Goal: Communication & Community: Answer question/provide support

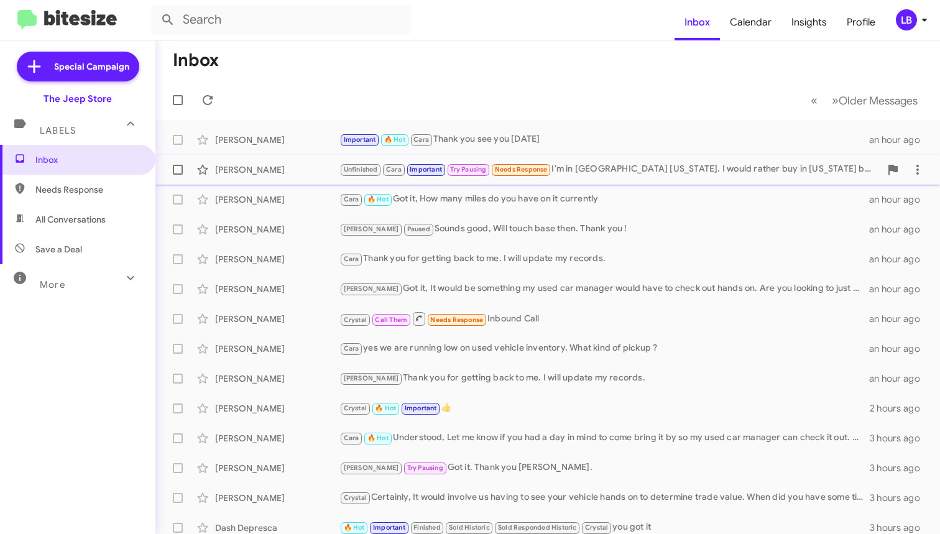
click at [272, 173] on div "[PERSON_NAME]" at bounding box center [277, 170] width 124 height 12
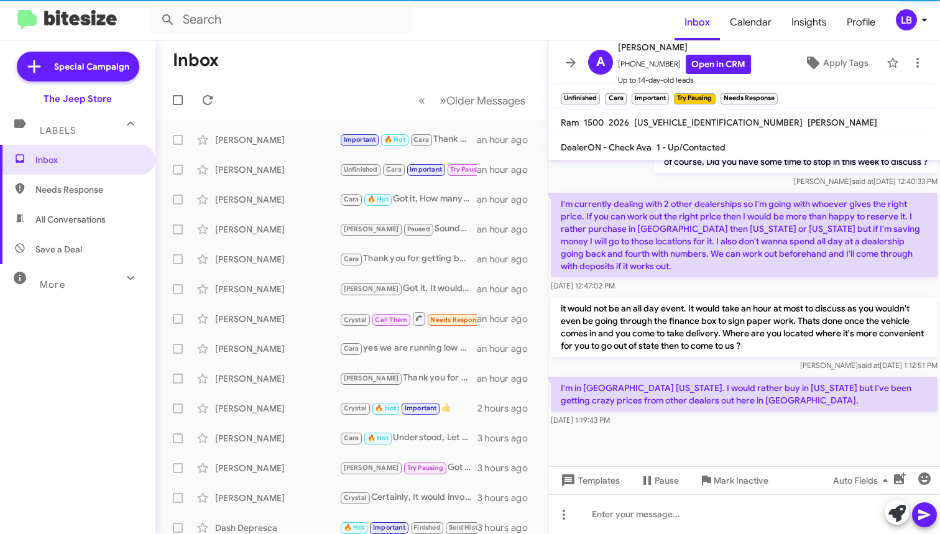
scroll to position [937, 0]
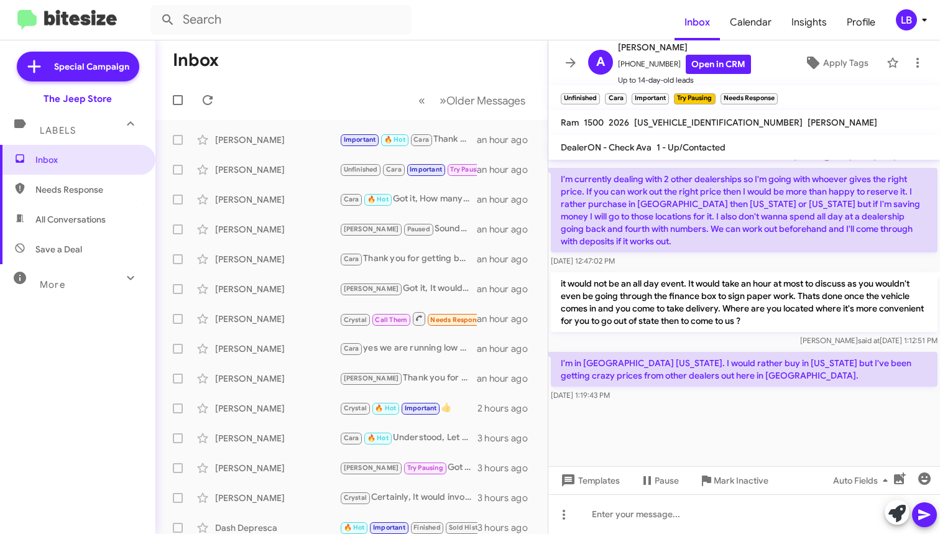
click at [630, 268] on div "I'm currently dealing with 2 other dealerships so I'm going with whoever gives …" at bounding box center [744, 217] width 392 height 104
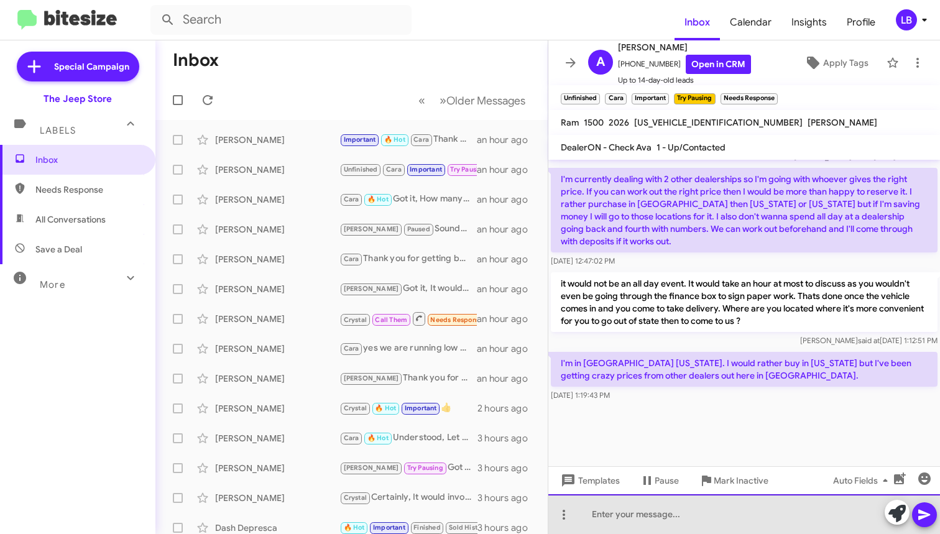
drag, startPoint x: 642, startPoint y: 530, endPoint x: 644, endPoint y: 499, distance: 30.5
click at [642, 530] on div at bounding box center [744, 514] width 392 height 40
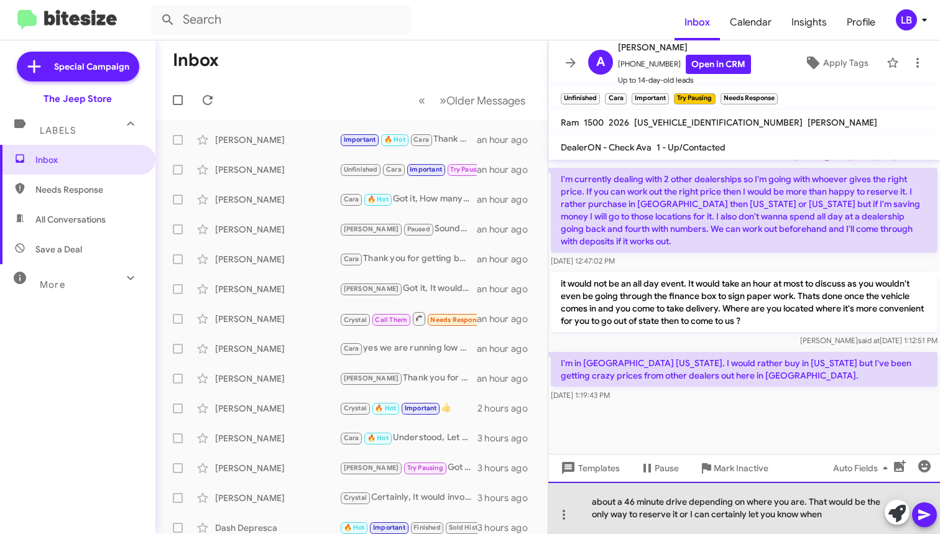
drag, startPoint x: 785, startPoint y: 514, endPoint x: 806, endPoint y: 497, distance: 27.0
click at [806, 497] on div "about a 46 minute drive depending on where you are. That would be the only way …" at bounding box center [744, 508] width 392 height 52
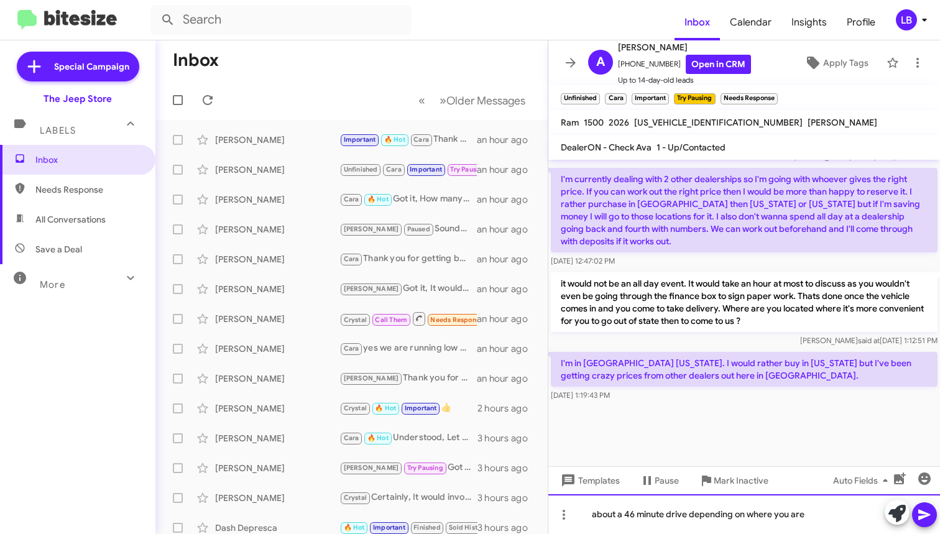
scroll to position [934, 0]
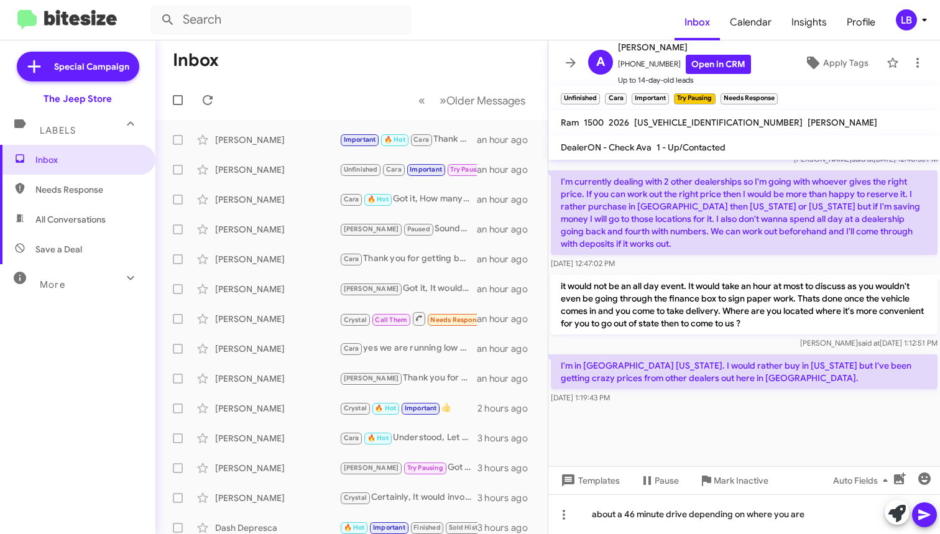
click at [701, 261] on div "[DATE] 12:47:02 PM" at bounding box center [744, 263] width 387 height 12
click at [800, 344] on div "[PERSON_NAME] said at [DATE] 1:12:51 PM" at bounding box center [744, 343] width 387 height 12
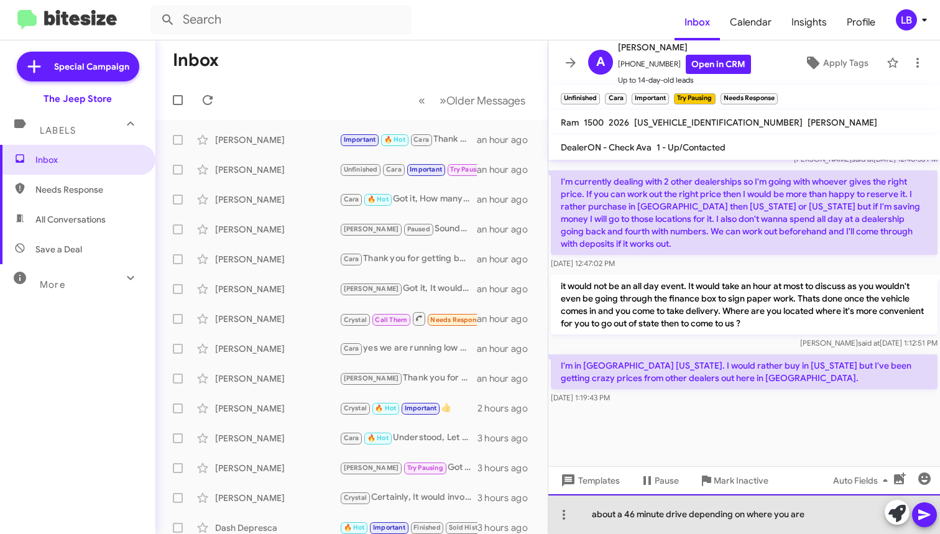
click at [827, 513] on div "about a 46 minute drive depending on where you are" at bounding box center [744, 514] width 392 height 40
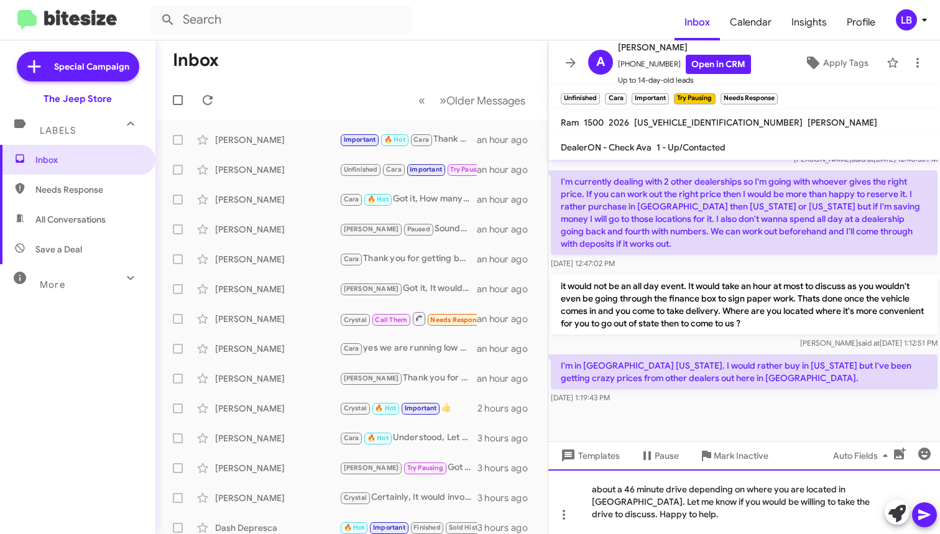
click at [703, 514] on div "about a 46 minute drive depending on where you are located in [GEOGRAPHIC_DATA]…" at bounding box center [744, 501] width 392 height 65
drag, startPoint x: 701, startPoint y: 521, endPoint x: 698, endPoint y: 488, distance: 33.1
click at [701, 521] on div "about a 46 minute drive depending on where you are located in [GEOGRAPHIC_DATA]…" at bounding box center [744, 501] width 392 height 65
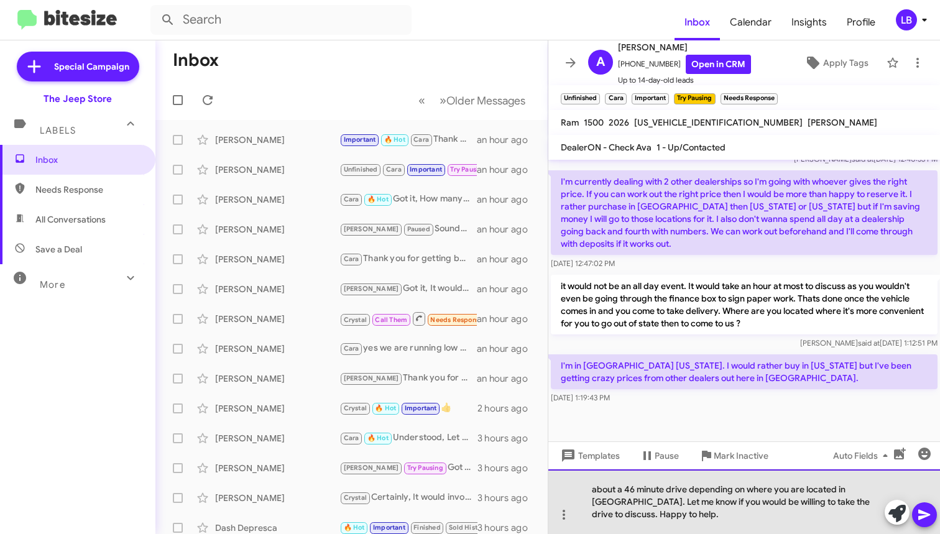
click at [705, 514] on div "about a 46 minute drive depending on where you are located in [GEOGRAPHIC_DATA]…" at bounding box center [744, 501] width 392 height 65
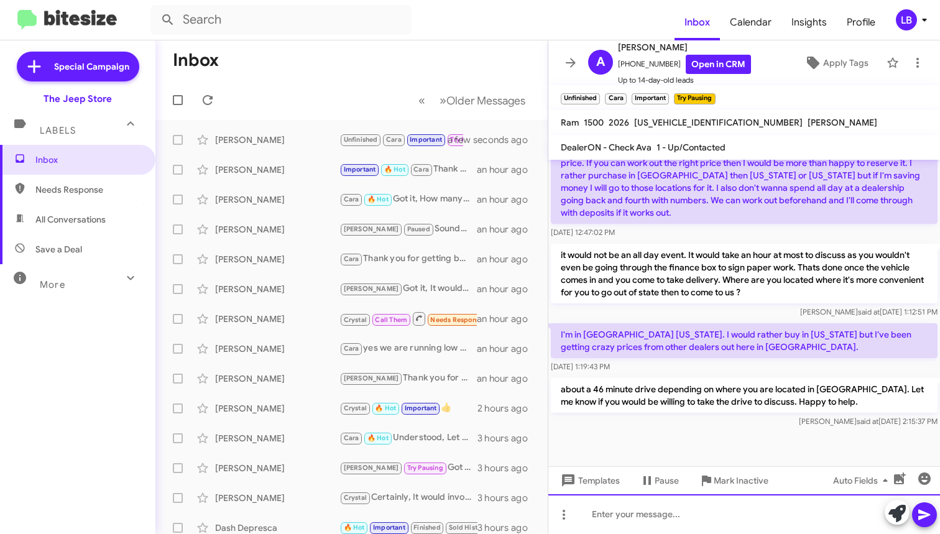
scroll to position [1098, 0]
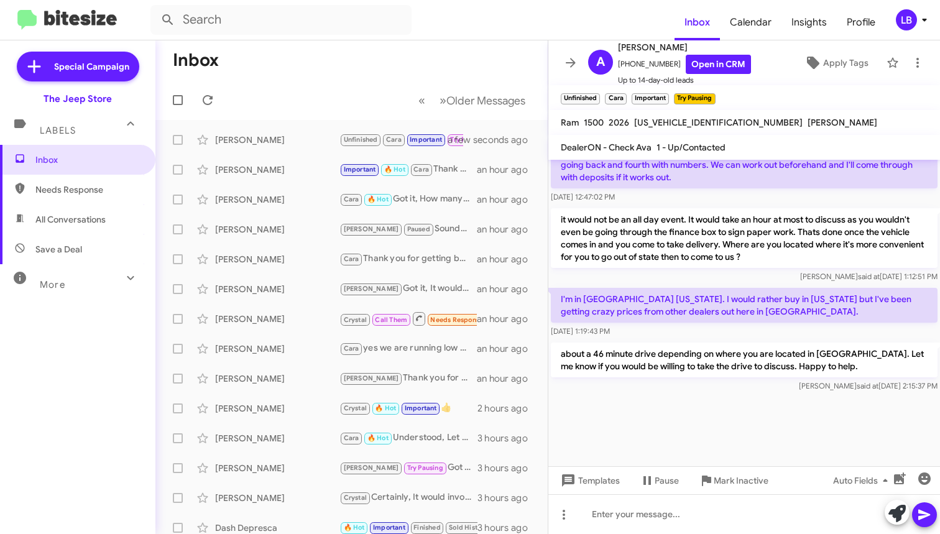
click at [833, 201] on div "[DATE] 12:47:02 PM" at bounding box center [744, 197] width 387 height 12
click at [292, 74] on mat-toolbar-row "Inbox" at bounding box center [351, 60] width 392 height 40
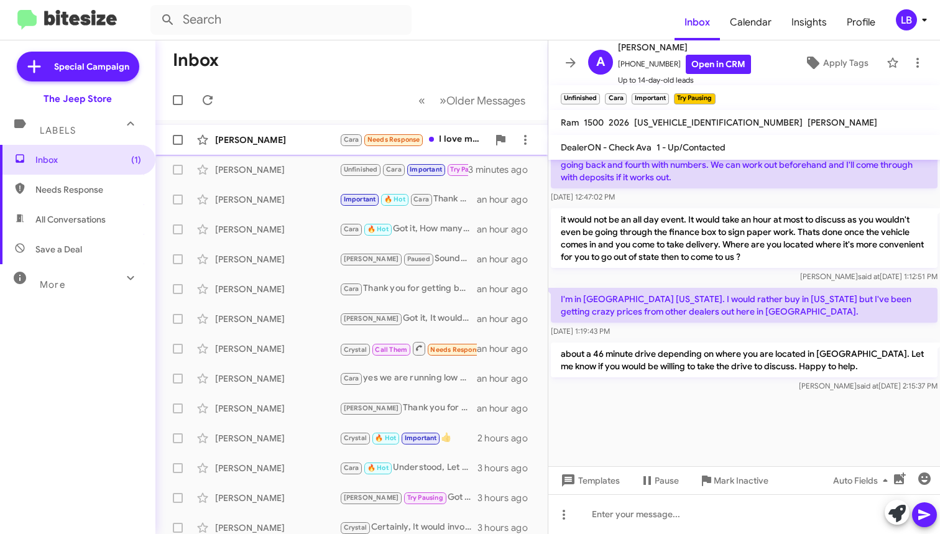
click at [272, 138] on div "[PERSON_NAME]" at bounding box center [277, 140] width 124 height 12
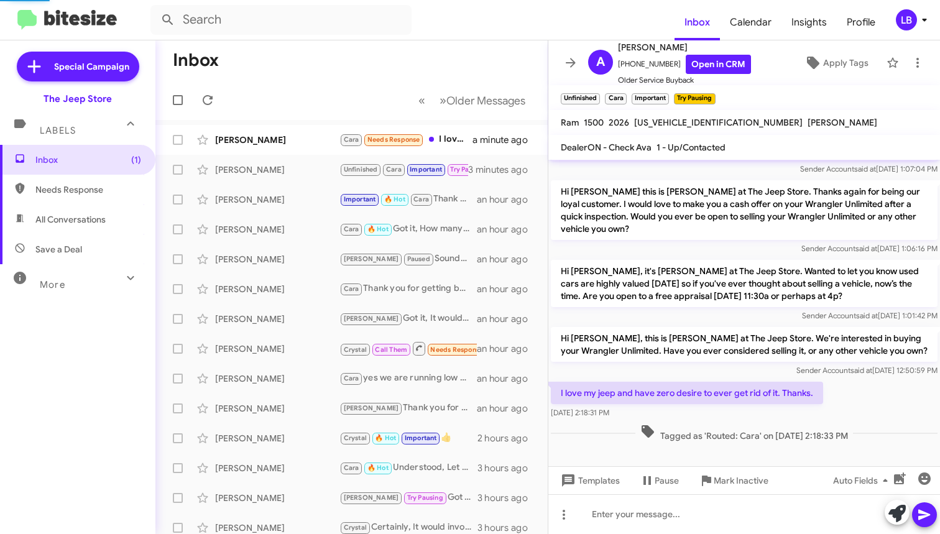
scroll to position [91, 0]
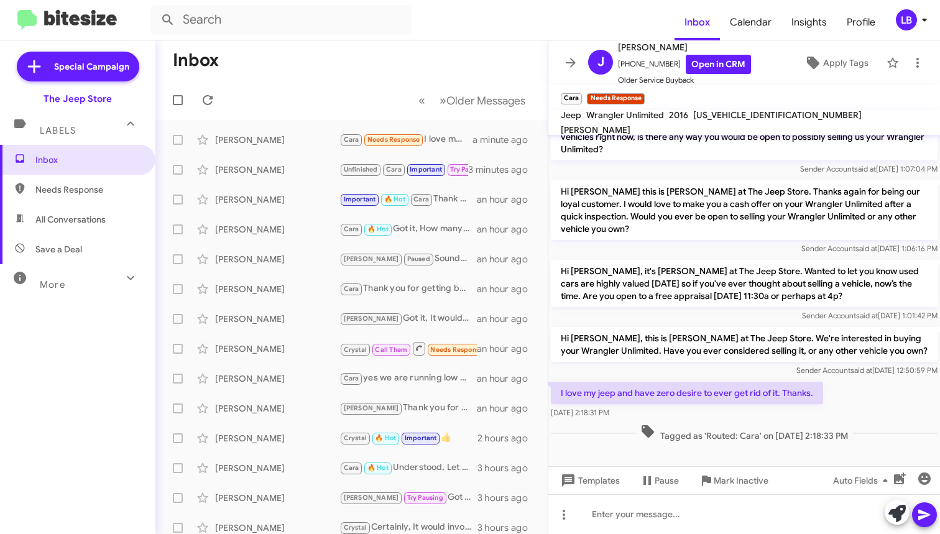
click at [902, 407] on div "I love my jeep and have zero desire to ever get rid of it. Thanks. [DATE] 2:18:…" at bounding box center [744, 400] width 392 height 42
drag, startPoint x: 665, startPoint y: 62, endPoint x: 626, endPoint y: 66, distance: 39.4
click at [626, 66] on span "[PHONE_NUMBER] Open in CRM" at bounding box center [684, 64] width 133 height 19
copy span "9084619217"
click at [710, 522] on div at bounding box center [744, 514] width 392 height 40
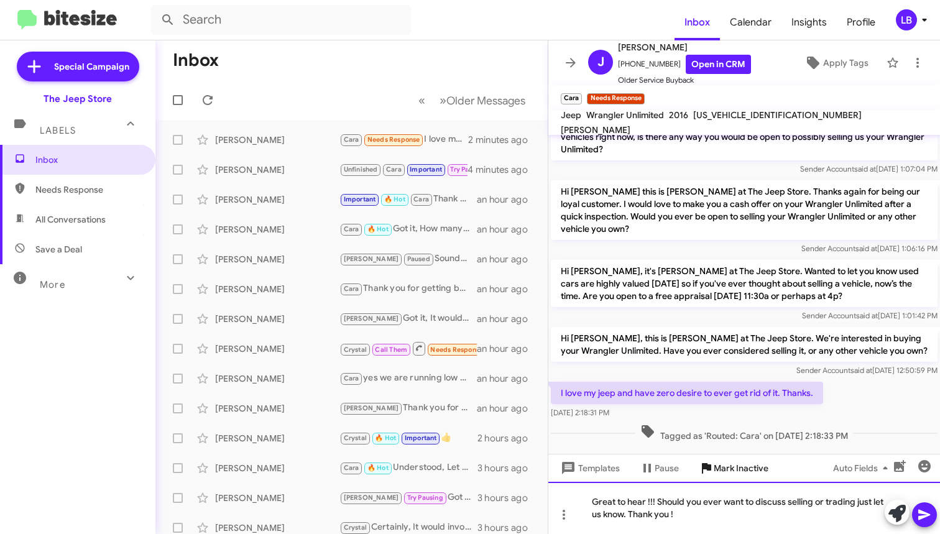
scroll to position [113, 0]
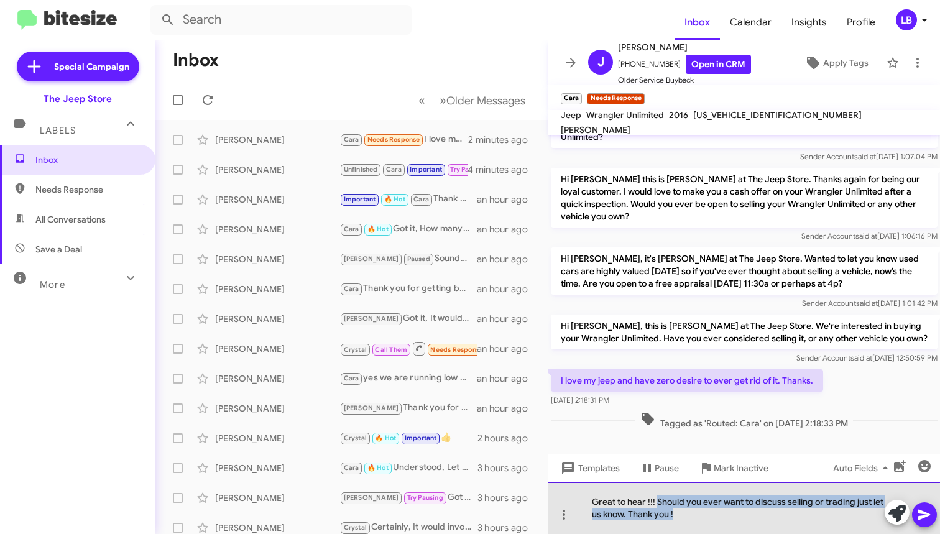
drag, startPoint x: 688, startPoint y: 506, endPoint x: 659, endPoint y: 495, distance: 31.7
click at [659, 495] on div "Great to hear !!! Should you ever want to discuss selling or trading just let u…" at bounding box center [744, 508] width 392 height 52
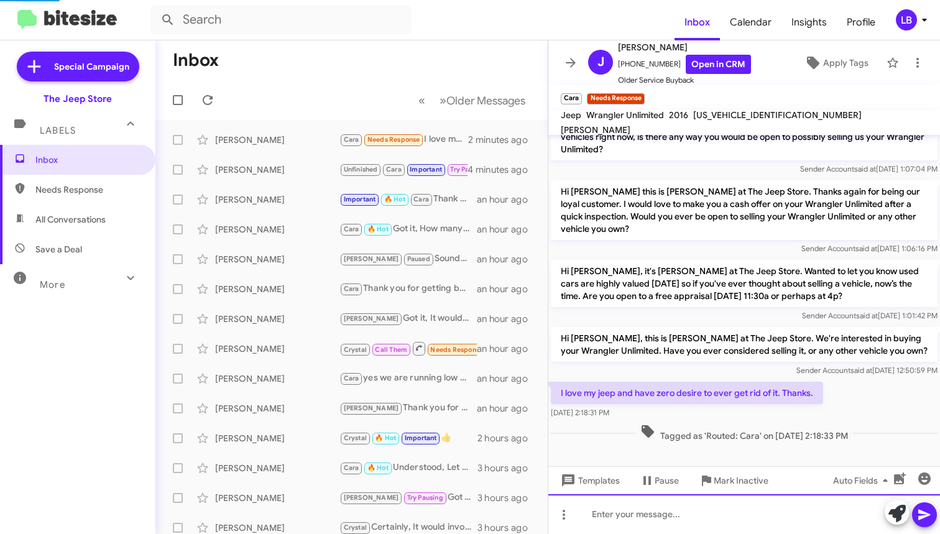
scroll to position [0, 0]
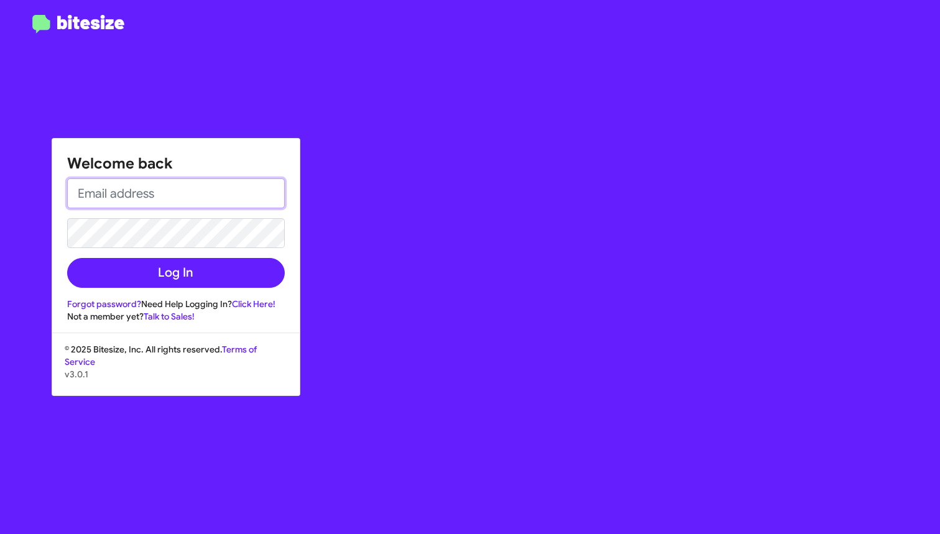
click at [169, 201] on input "email" at bounding box center [176, 193] width 218 height 30
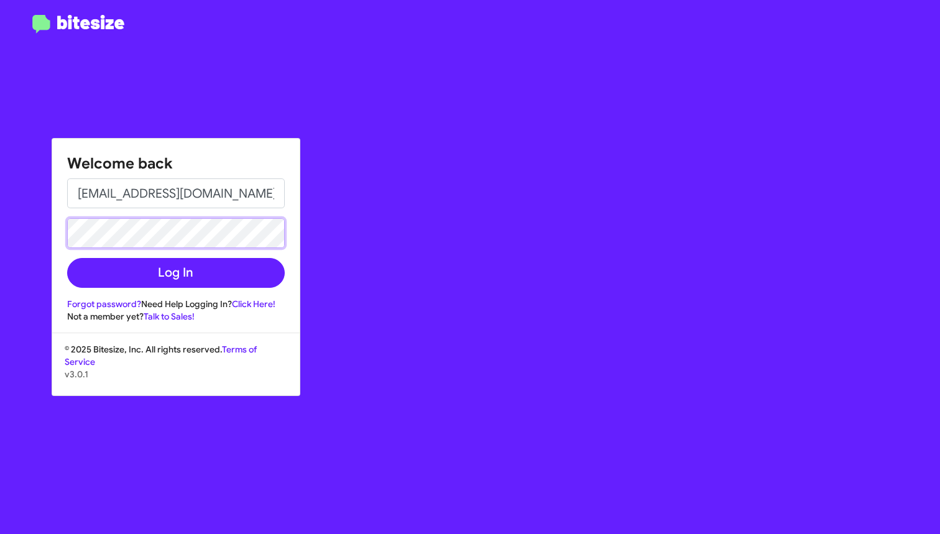
click at [175, 273] on button "Log In" at bounding box center [176, 273] width 218 height 30
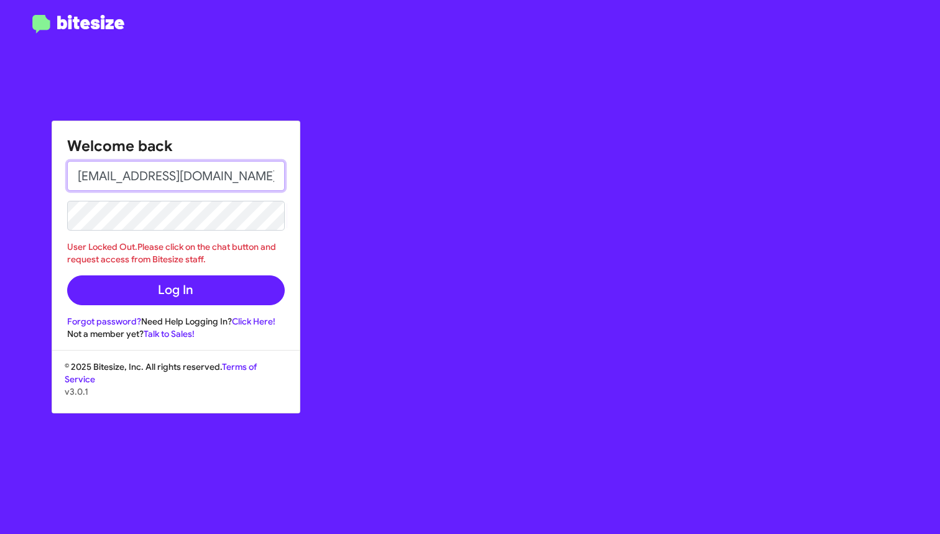
click at [240, 175] on input "[EMAIL_ADDRESS][DOMAIN_NAME]" at bounding box center [176, 176] width 218 height 30
drag, startPoint x: 229, startPoint y: 175, endPoint x: 161, endPoint y: 143, distance: 75.7
click at [140, 177] on input "[EMAIL_ADDRESS][DOMAIN_NAME]" at bounding box center [176, 176] width 218 height 30
type input "[EMAIL_ADDRESS][DOMAIN_NAME]"
click at [305, 86] on div "Welcome back [EMAIL_ADDRESS][DOMAIN_NAME] User Locked Out.Please click on the c…" at bounding box center [549, 267] width 784 height 534
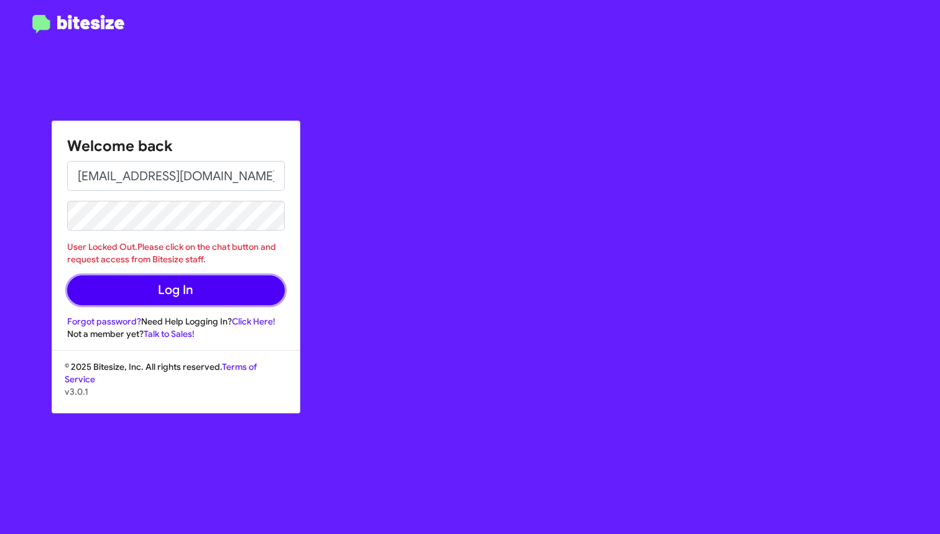
click at [228, 293] on button "Log In" at bounding box center [176, 290] width 218 height 30
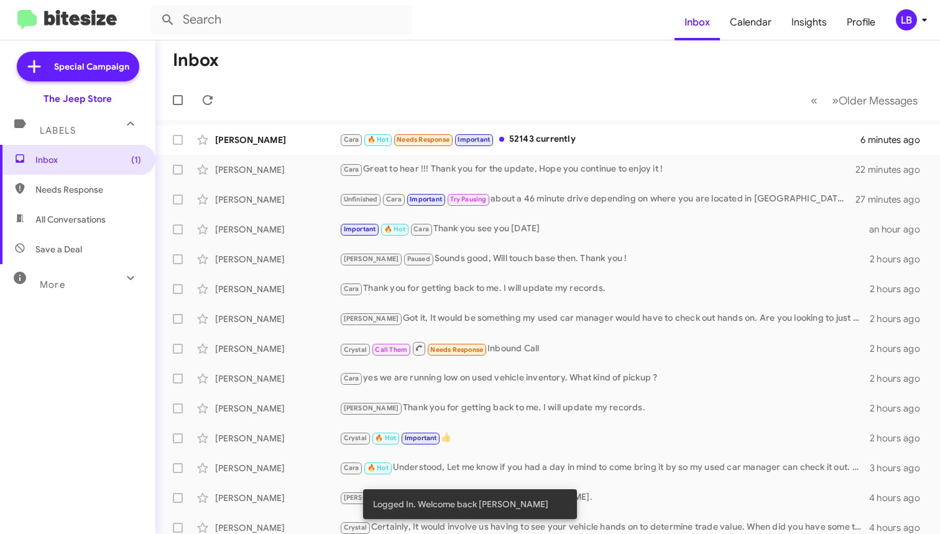
click at [367, 47] on mat-toolbar-row "Inbox" at bounding box center [547, 60] width 785 height 40
click at [550, 78] on mat-toolbar-row "Inbox" at bounding box center [547, 60] width 785 height 40
click at [551, 34] on form at bounding box center [412, 20] width 524 height 30
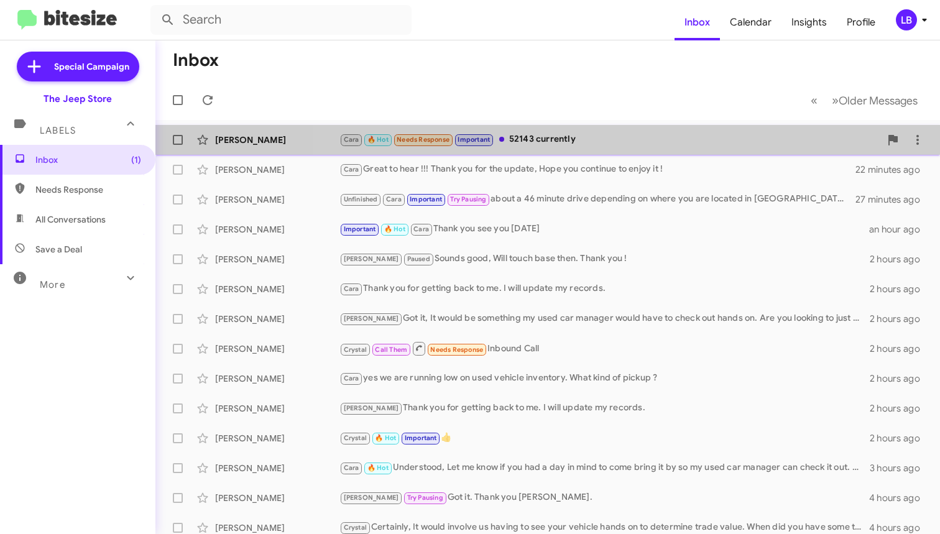
click at [569, 136] on div "Cara 🔥 Hot Needs Response Important 52143 currently" at bounding box center [610, 139] width 541 height 14
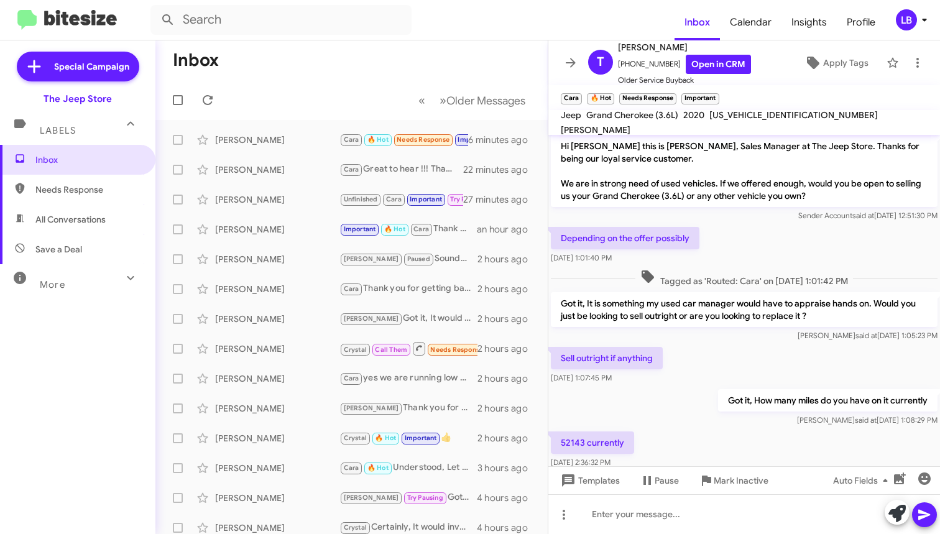
scroll to position [29, 0]
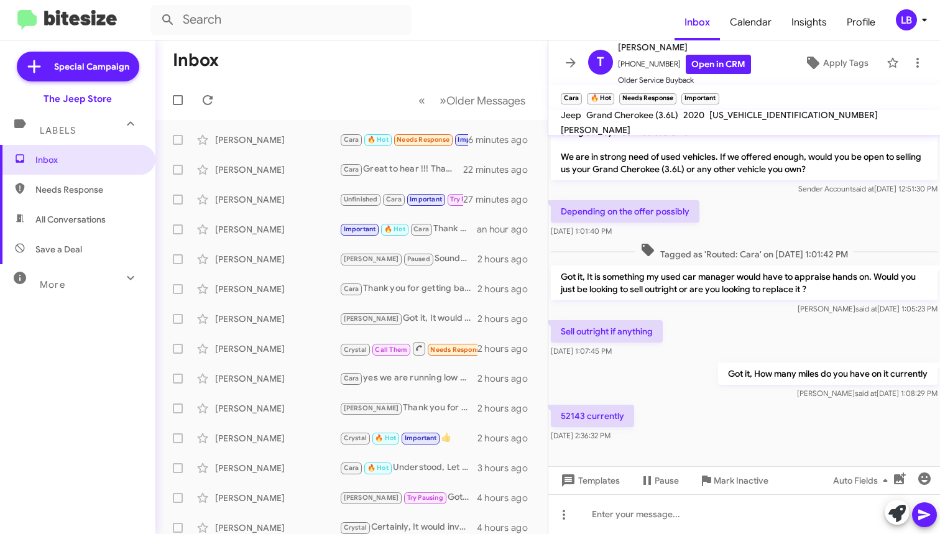
click at [816, 216] on div "Depending on the offer possibly [DATE] 1:01:40 PM" at bounding box center [744, 219] width 392 height 42
click at [775, 227] on div "Depending on the offer possibly [DATE] 1:01:40 PM" at bounding box center [744, 219] width 392 height 42
drag, startPoint x: 693, startPoint y: 518, endPoint x: 722, endPoint y: 364, distance: 156.2
click at [694, 512] on div at bounding box center [744, 514] width 392 height 40
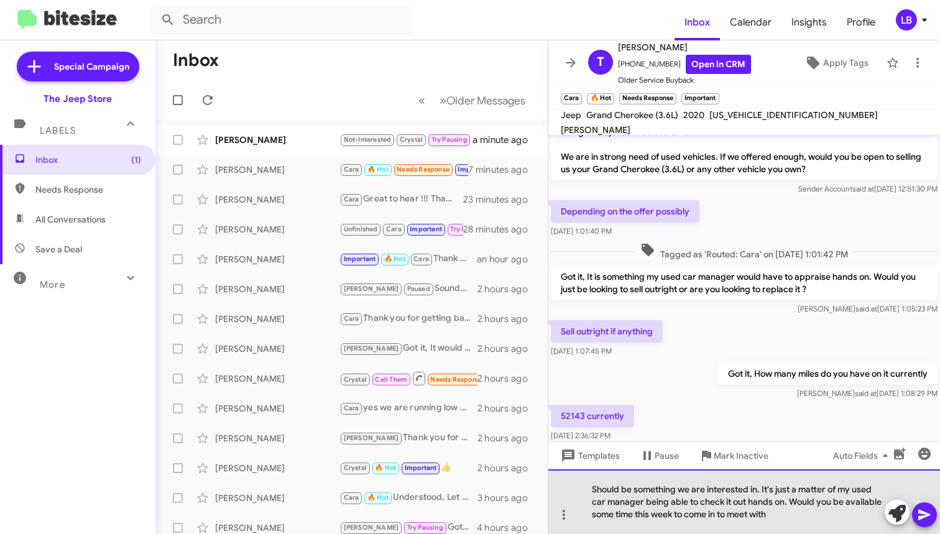
drag, startPoint x: 722, startPoint y: 363, endPoint x: 800, endPoint y: 510, distance: 166.4
click at [795, 506] on div "Should be something we are interested in. It's just a matter of my used car man…" at bounding box center [744, 501] width 392 height 65
drag, startPoint x: 774, startPoint y: 517, endPoint x: 788, endPoint y: 496, distance: 25.0
click at [788, 496] on div "Should be something we are interested in. It's just a matter of my used car man…" at bounding box center [744, 501] width 392 height 65
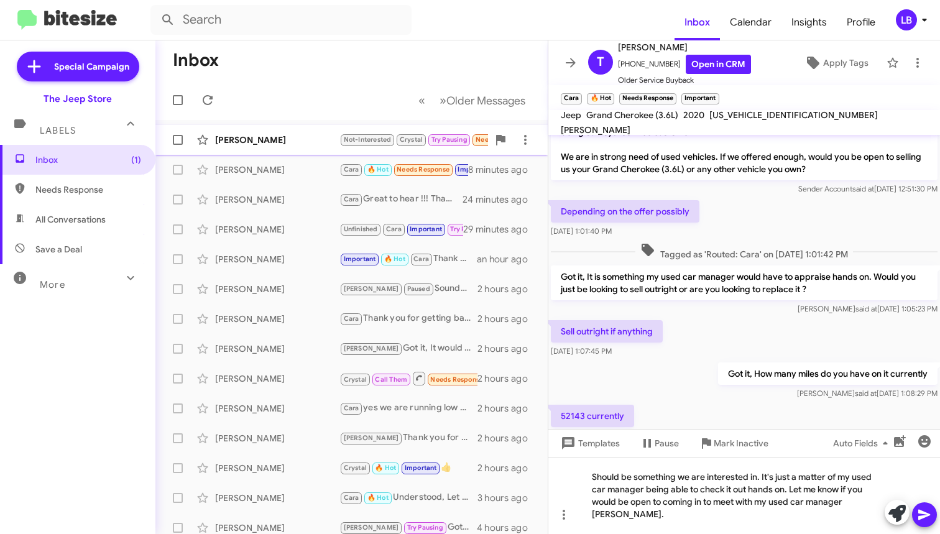
click at [294, 146] on div "[PERSON_NAME]" at bounding box center [277, 140] width 124 height 12
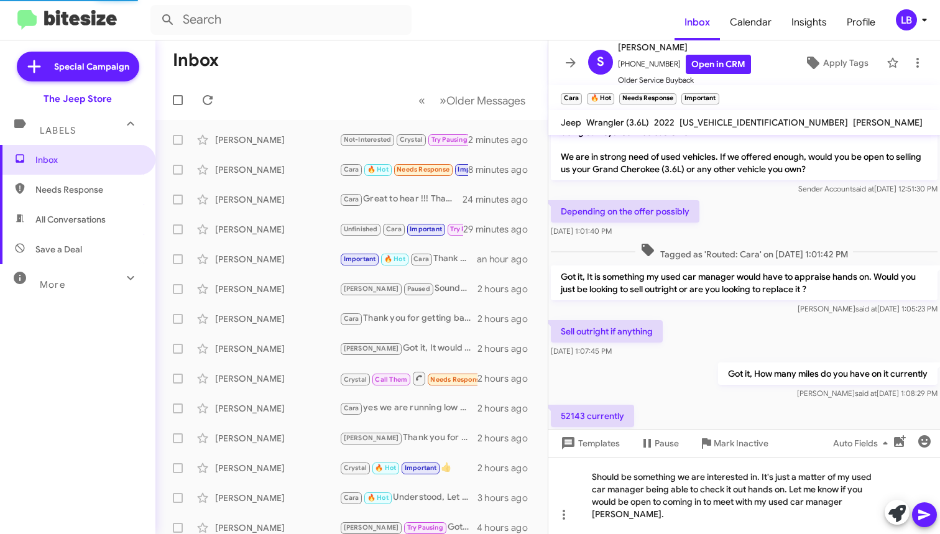
scroll to position [35, 0]
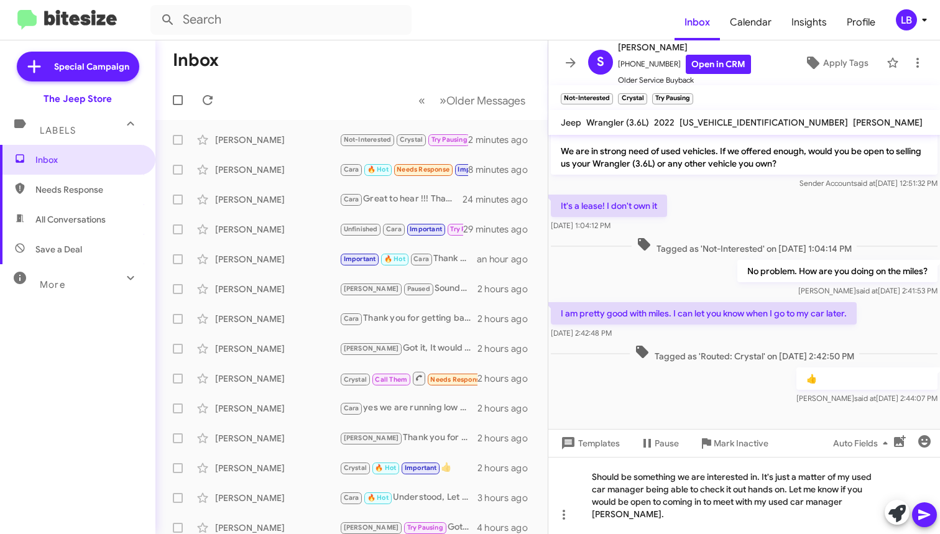
click at [280, 95] on mat-toolbar-row "« Previous » Next Older Messages" at bounding box center [351, 100] width 392 height 40
click at [703, 243] on span "Tagged as 'Not-Interested' on [DATE] 1:04:14 PM" at bounding box center [744, 246] width 225 height 18
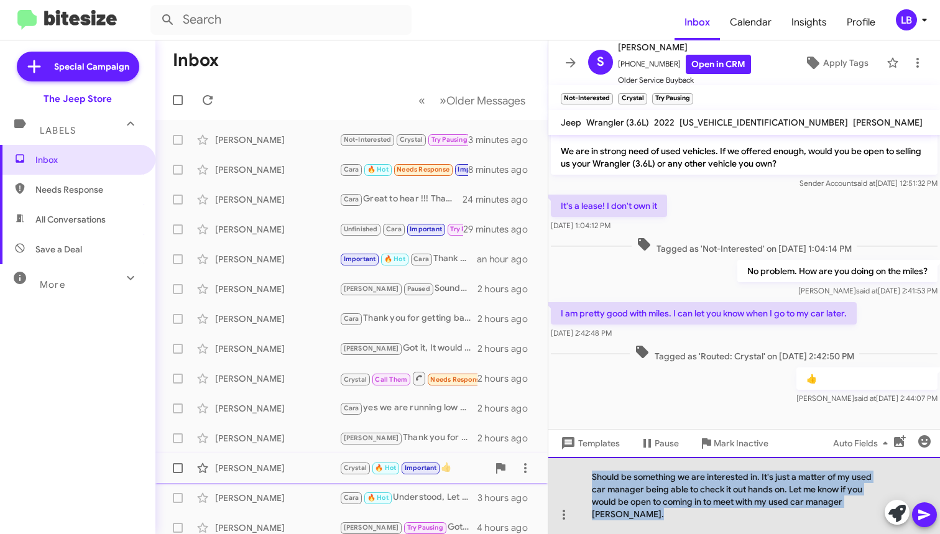
drag, startPoint x: 555, startPoint y: 507, endPoint x: 419, endPoint y: 464, distance: 143.6
click at [419, 466] on div "Inbox « Previous » Next Older Messages [PERSON_NAME] Not-Interested Crystal Try…" at bounding box center [547, 287] width 785 height 494
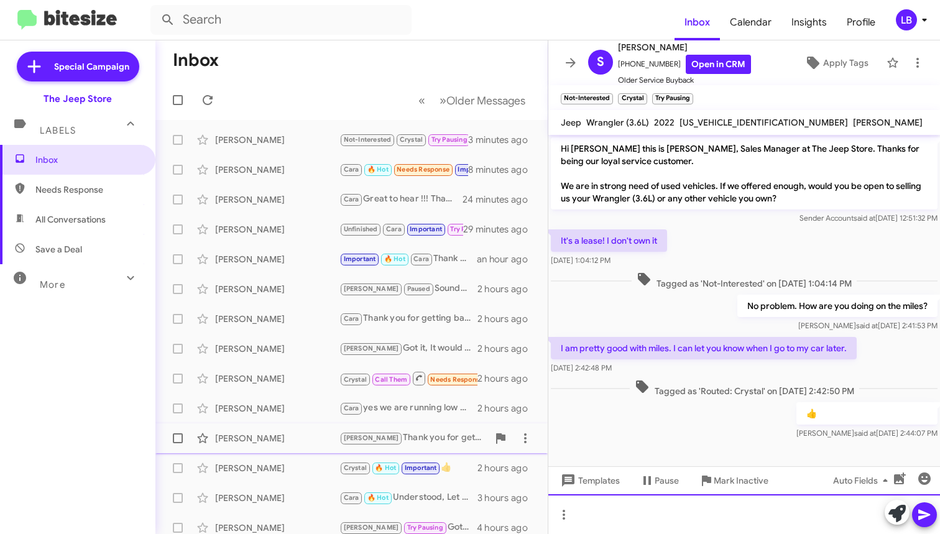
scroll to position [0, 0]
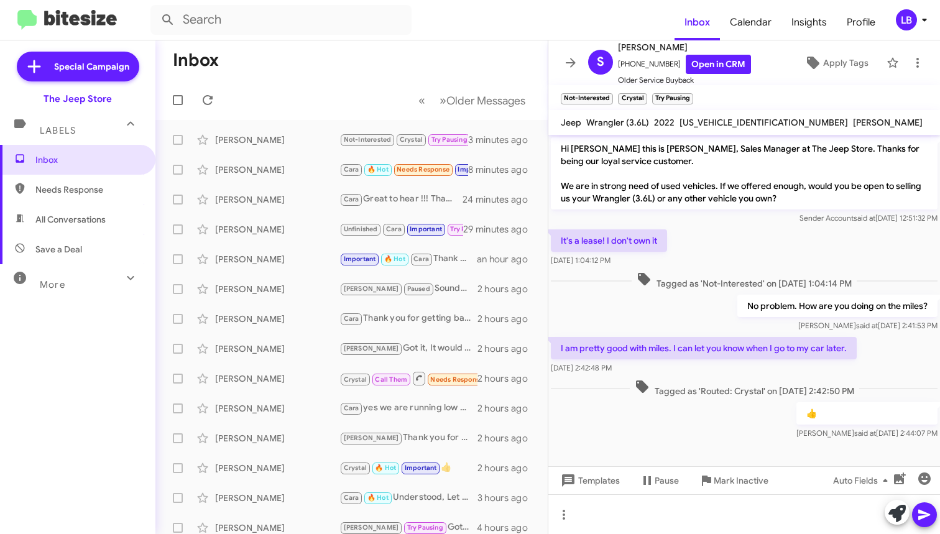
click at [355, 79] on mat-toolbar-row "Inbox" at bounding box center [351, 60] width 392 height 40
click at [62, 218] on span "All Conversations" at bounding box center [70, 219] width 70 height 12
type input "in:all-conversations"
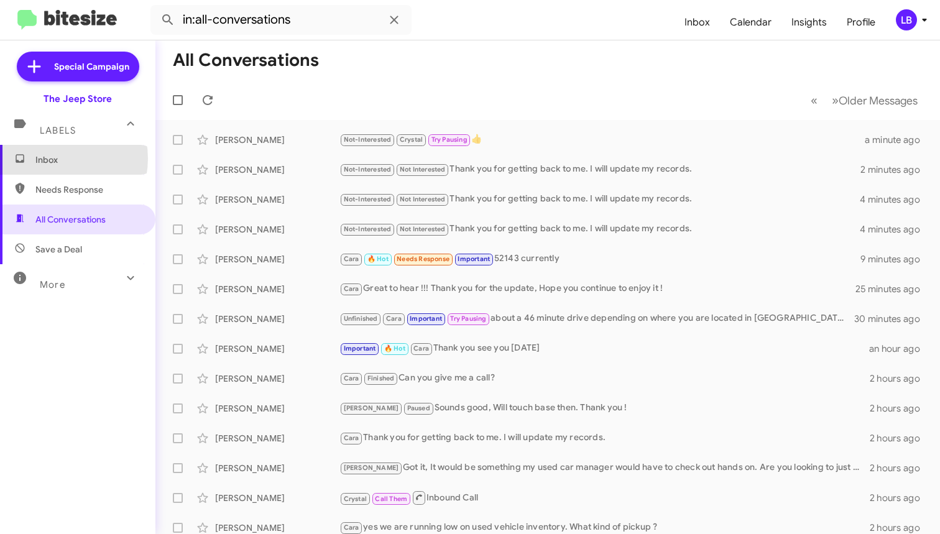
click at [53, 159] on span "Inbox" at bounding box center [88, 160] width 106 height 12
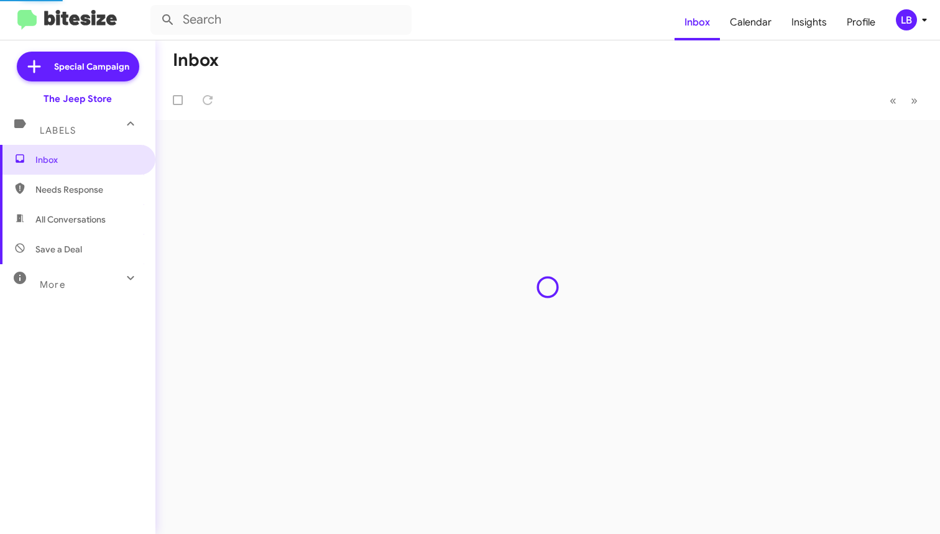
click at [70, 188] on span "Needs Response" at bounding box center [88, 189] width 106 height 12
type input "in:needs-response"
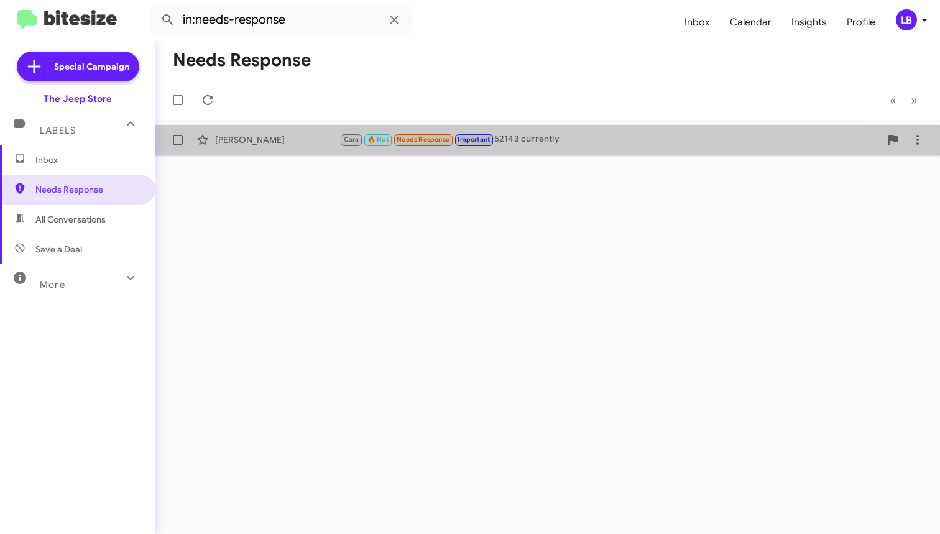
click at [269, 146] on div "[PERSON_NAME] [PERSON_NAME] 🔥 Hot Needs Response Important 52143 currently 9 mi…" at bounding box center [547, 139] width 765 height 25
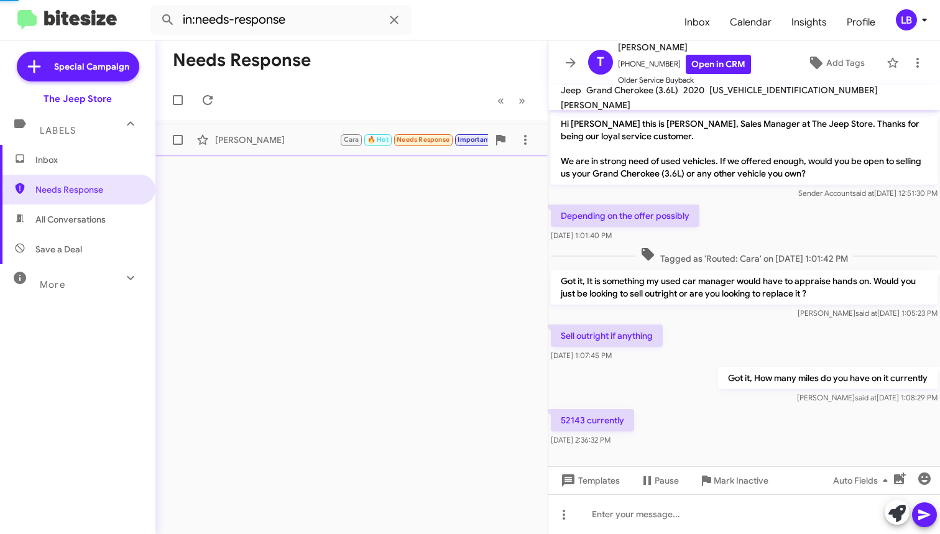
scroll to position [4, 0]
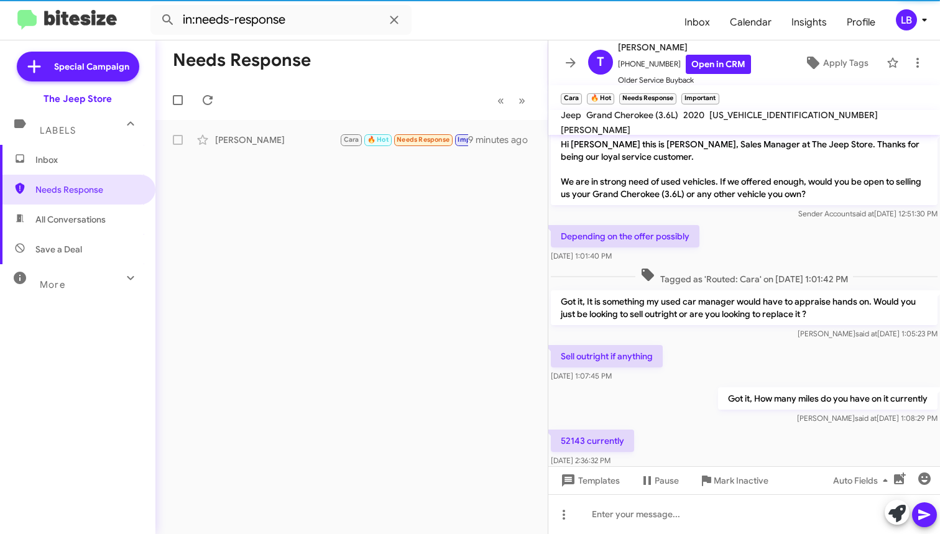
click at [834, 376] on div "Sell outright if anything [DATE] 1:07:45 PM" at bounding box center [744, 364] width 392 height 42
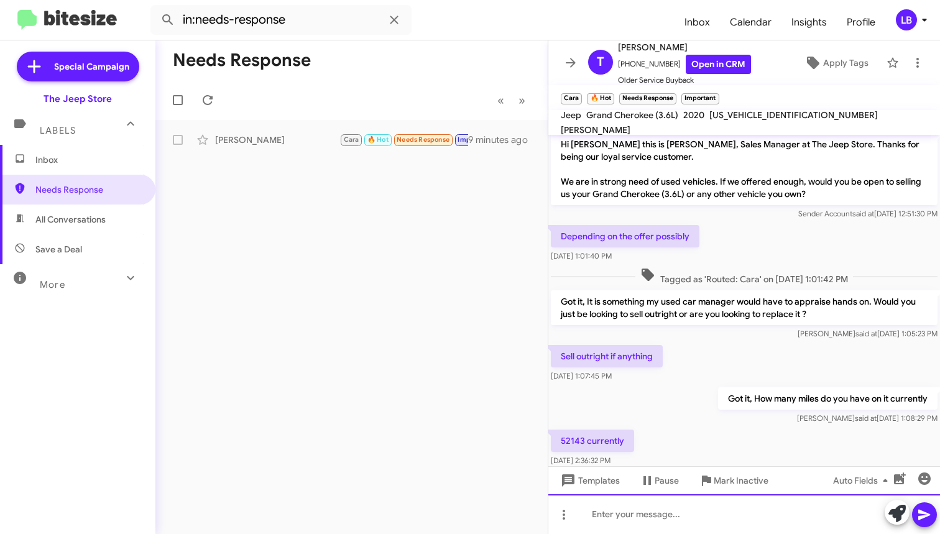
click at [706, 516] on div at bounding box center [744, 514] width 392 height 40
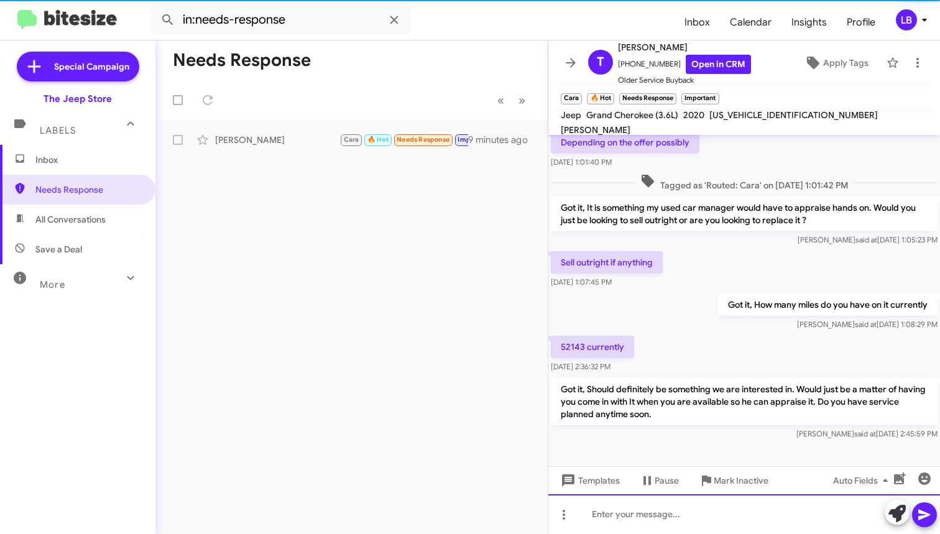
scroll to position [108, 0]
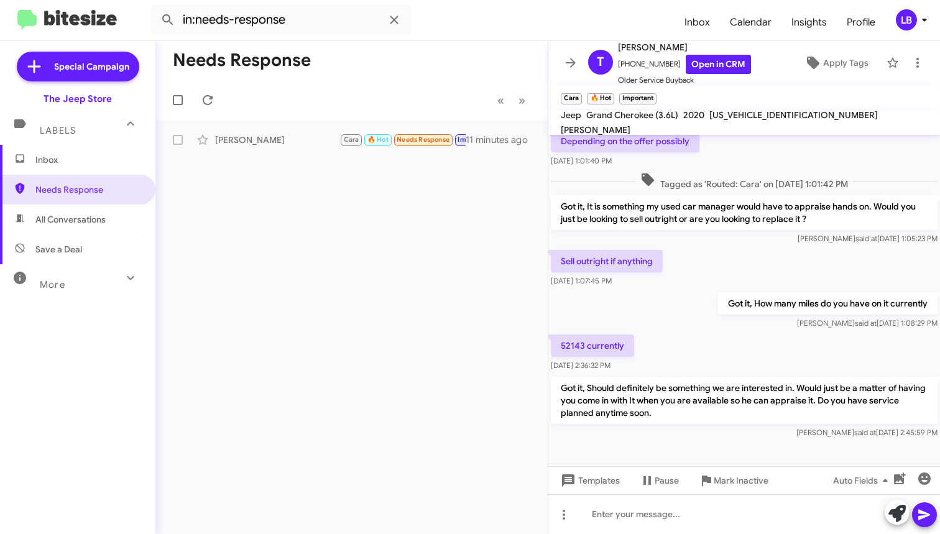
click at [463, 88] on mat-toolbar-row "« Previous » Next" at bounding box center [351, 100] width 392 height 40
click at [304, 17] on input "in:needs-response" at bounding box center [280, 20] width 261 height 30
drag, startPoint x: 79, startPoint y: -22, endPoint x: -51, endPoint y: -34, distance: 130.5
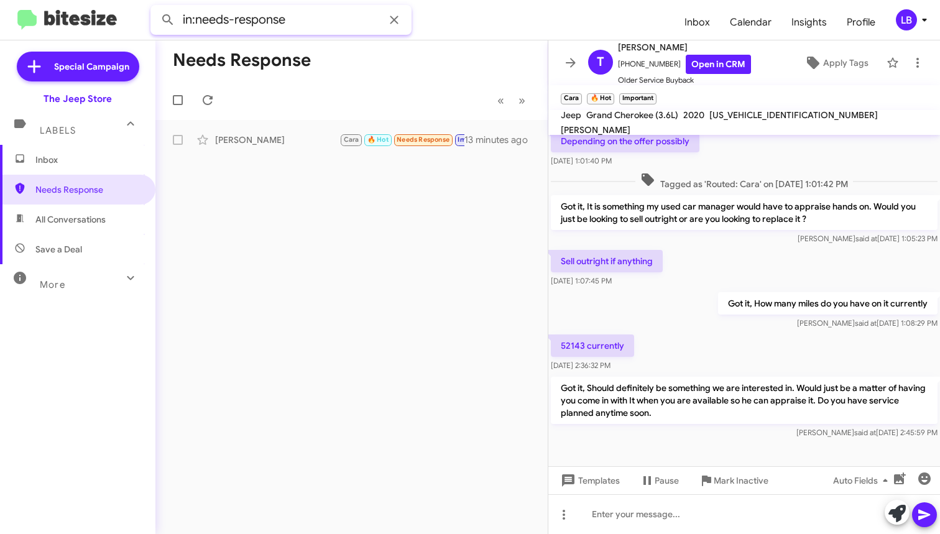
click at [0, 0] on html "in:needs-response Inbox Calendar Insights Profile LB Special Campaign The Jeep …" at bounding box center [470, 267] width 940 height 534
click at [168, 20] on button at bounding box center [167, 19] width 25 height 25
type input "[PERSON_NAME]"
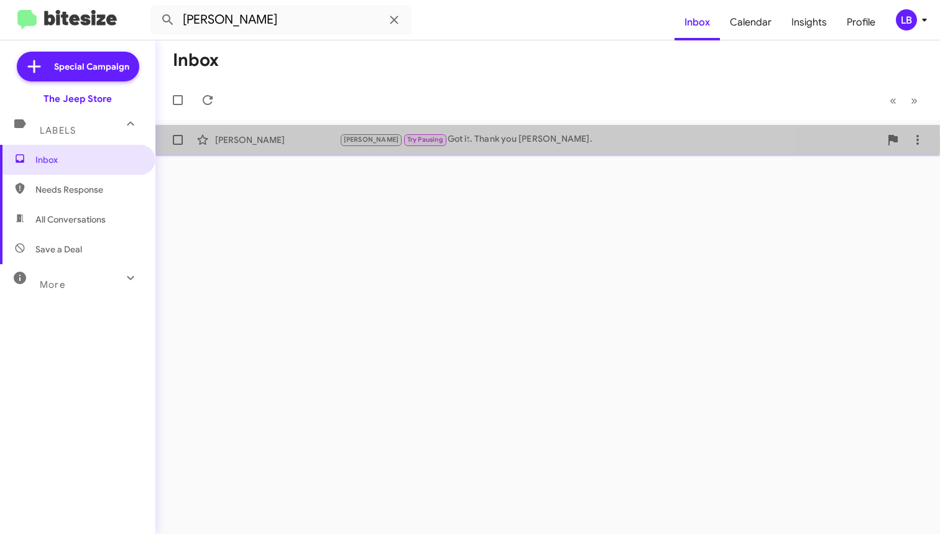
click at [315, 143] on div "[PERSON_NAME]" at bounding box center [277, 140] width 124 height 12
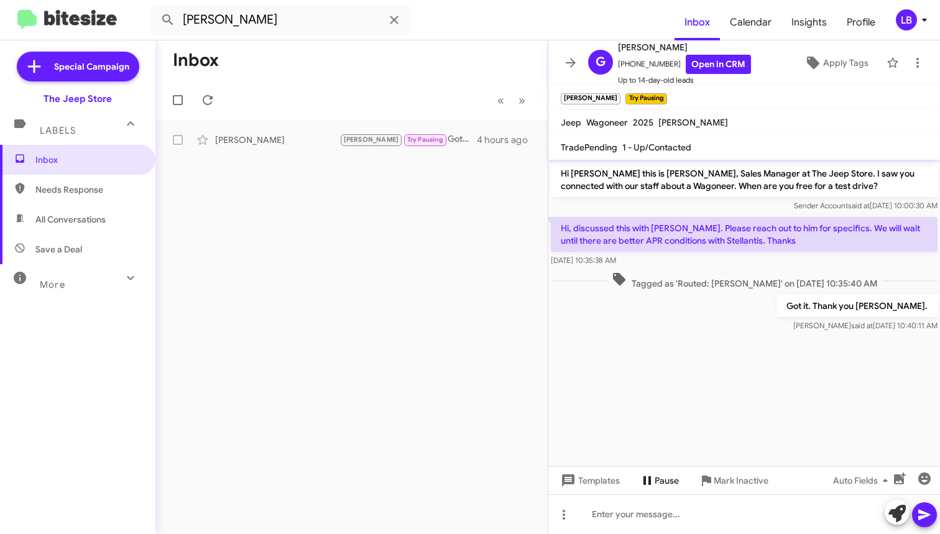
click at [649, 476] on icon at bounding box center [647, 480] width 15 height 15
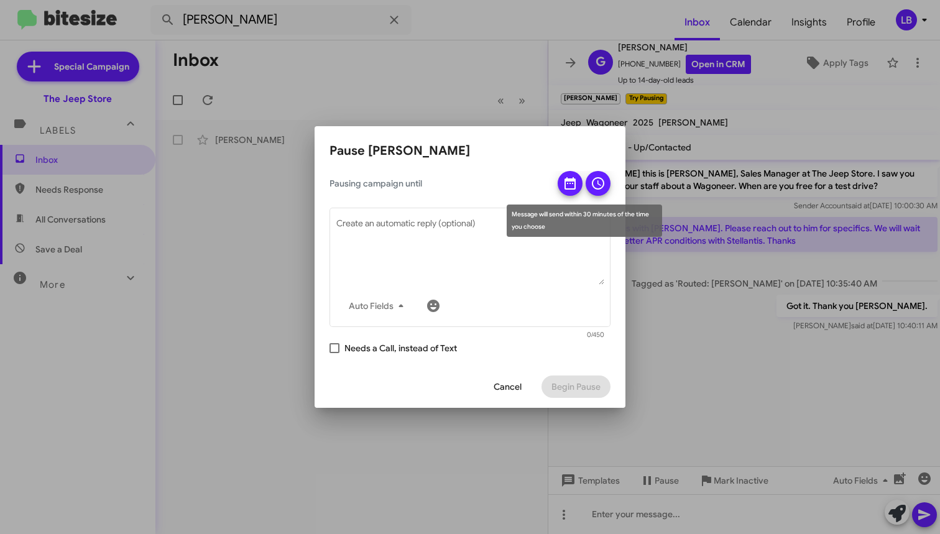
click at [573, 186] on icon at bounding box center [570, 183] width 15 height 15
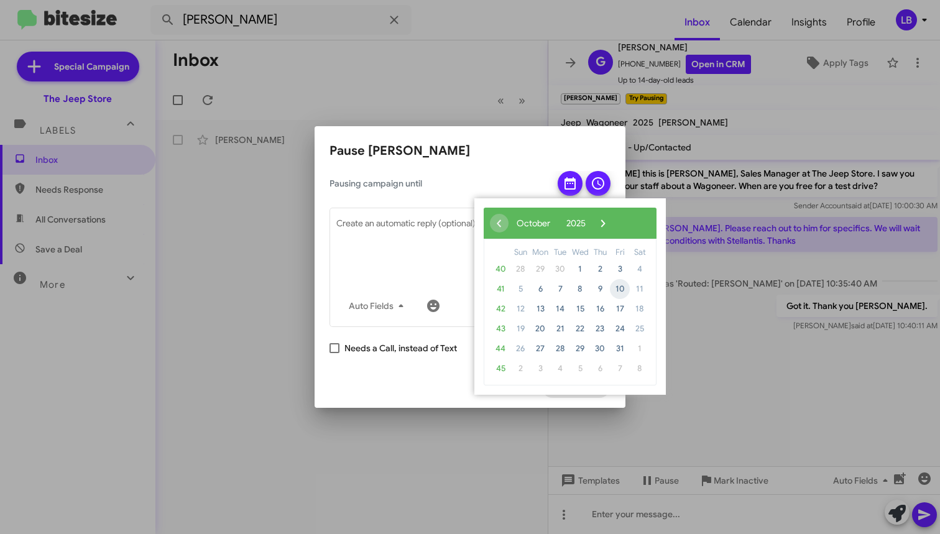
click at [623, 289] on span "10" at bounding box center [620, 289] width 20 height 20
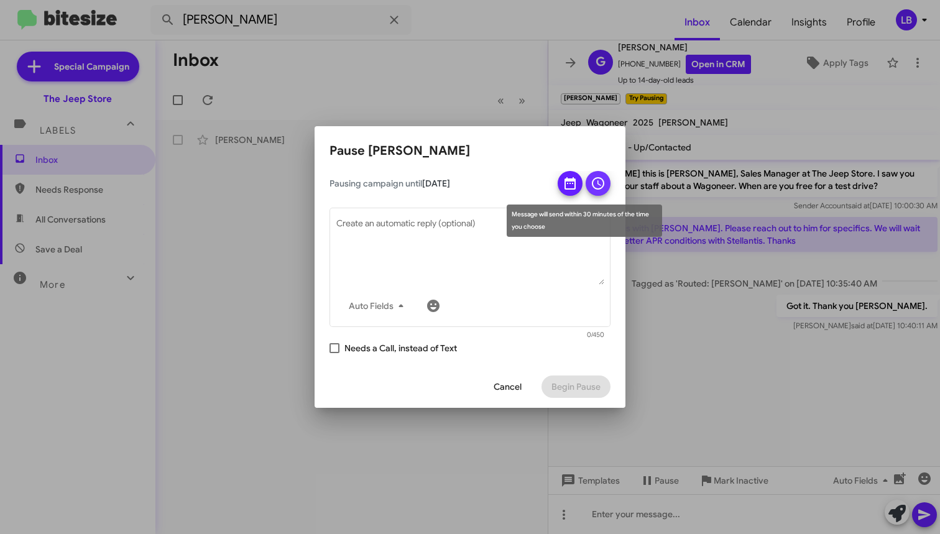
click at [596, 190] on icon at bounding box center [598, 183] width 15 height 15
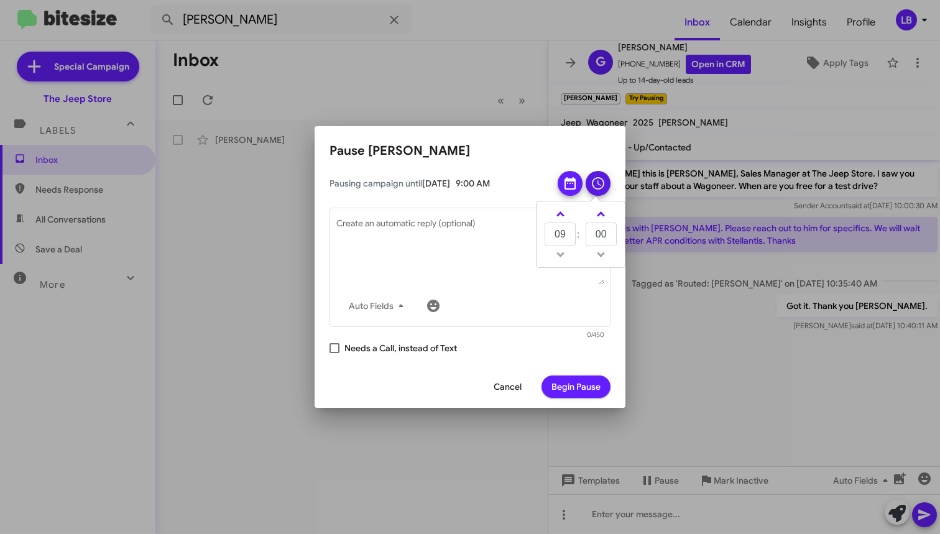
click at [578, 389] on span "Begin Pause" at bounding box center [576, 387] width 49 height 22
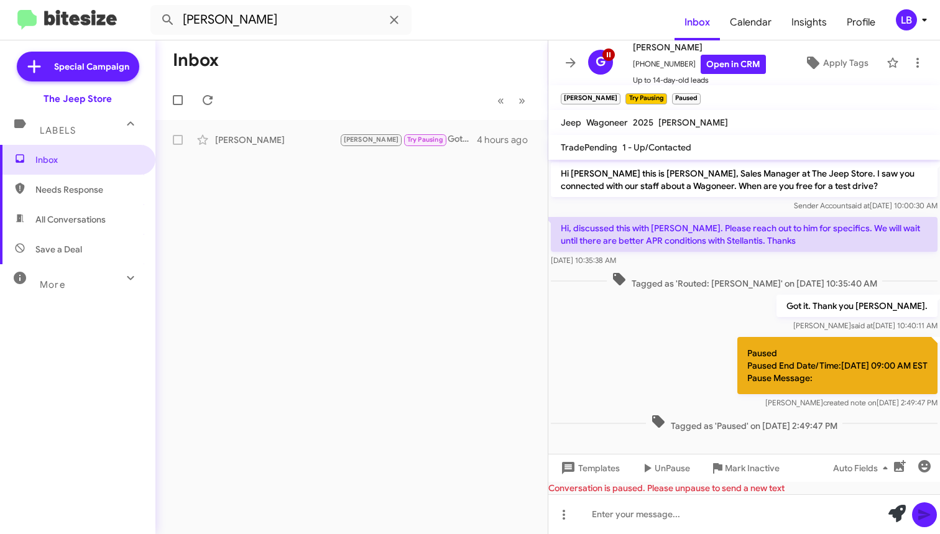
click at [280, 76] on mat-toolbar-row "Inbox" at bounding box center [351, 60] width 392 height 40
drag, startPoint x: 236, startPoint y: 22, endPoint x: 164, endPoint y: 9, distance: 73.3
click at [236, 22] on input "[PERSON_NAME]" at bounding box center [280, 20] width 261 height 30
drag, startPoint x: 164, startPoint y: 9, endPoint x: -48, endPoint y: -13, distance: 212.6
click at [0, 0] on html "[PERSON_NAME] Inbox Calendar Insights Profile LB Special Campaign The Jeep Stor…" at bounding box center [470, 267] width 940 height 534
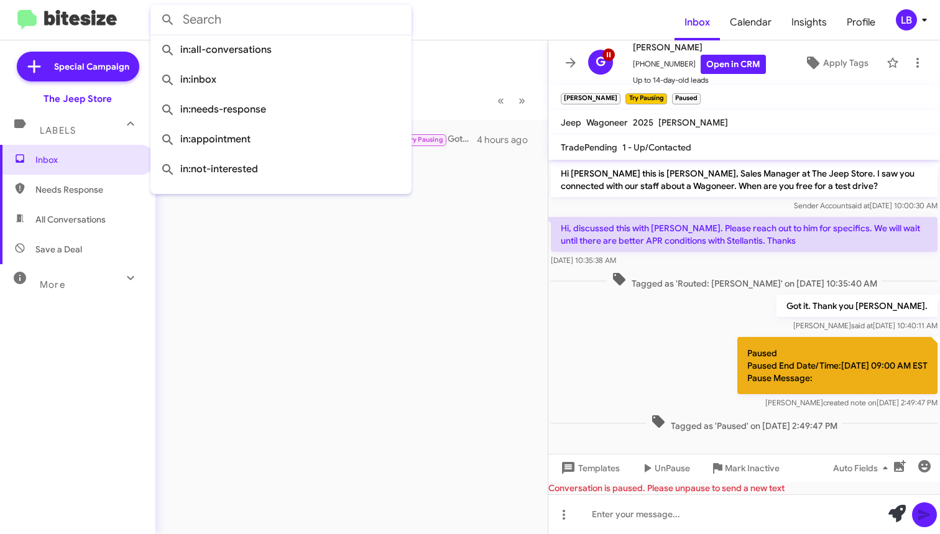
click at [168, 20] on button at bounding box center [167, 19] width 25 height 25
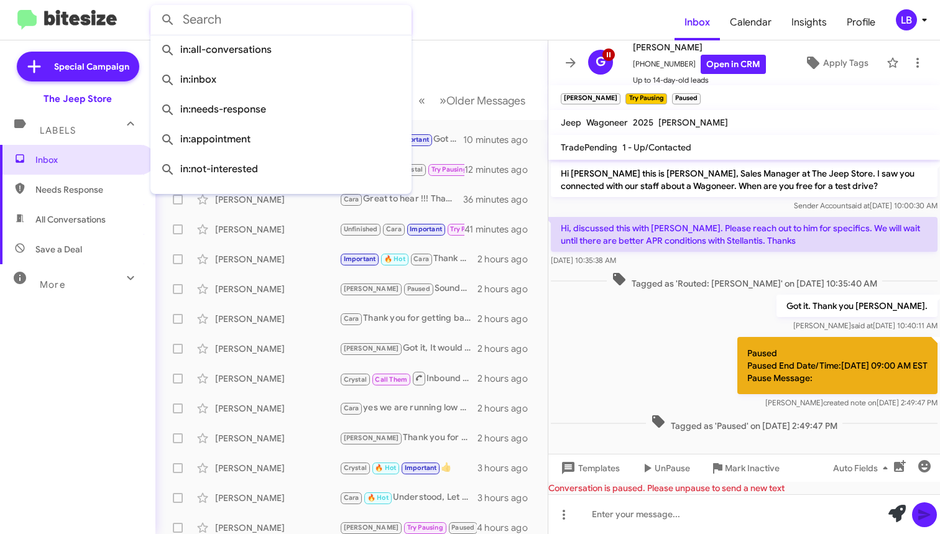
click at [468, 47] on mat-toolbar-row "Inbox" at bounding box center [351, 60] width 392 height 40
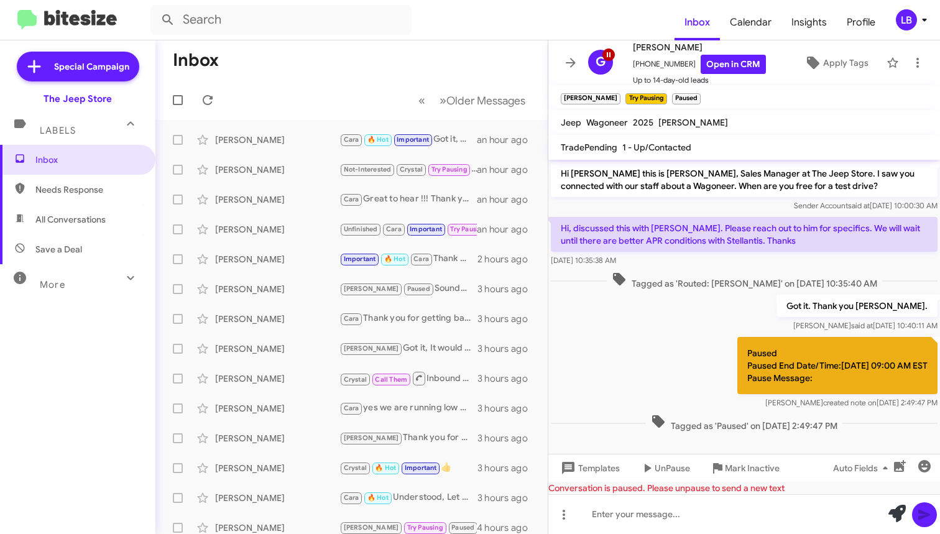
click at [260, 66] on mat-toolbar-row "Inbox" at bounding box center [351, 60] width 392 height 40
click at [468, 35] on mat-toolbar "Inbox Calendar Insights Profile LB" at bounding box center [470, 20] width 940 height 40
click at [722, 190] on p "Hi [PERSON_NAME] this is [PERSON_NAME], Sales Manager at The Jeep Store. I saw …" at bounding box center [744, 179] width 387 height 35
click at [327, 89] on mat-toolbar-row "« Previous » Next Older Messages" at bounding box center [351, 100] width 392 height 40
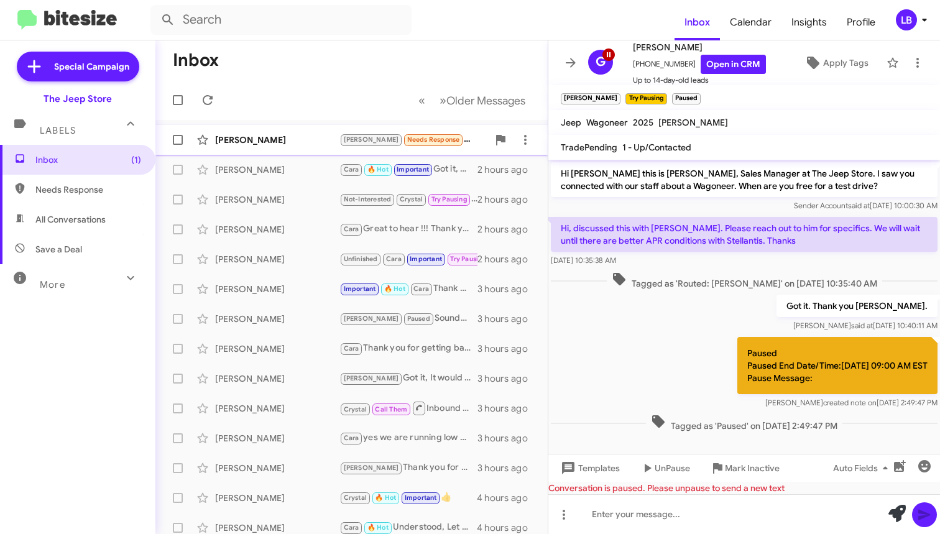
click at [270, 147] on div "[PERSON_NAME] [PERSON_NAME] Needs Response Where are you located? a few seconds…" at bounding box center [351, 139] width 372 height 25
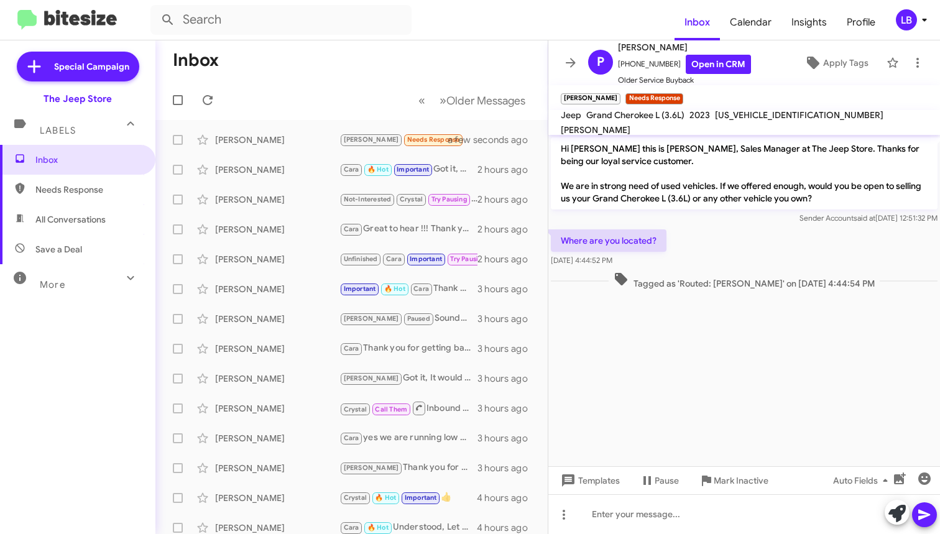
click at [719, 221] on div "Sender Account said at [DATE] 12:51:32 PM" at bounding box center [744, 218] width 387 height 12
drag, startPoint x: 670, startPoint y: 64, endPoint x: 633, endPoint y: 66, distance: 37.4
click at [626, 68] on span "[PHONE_NUMBER] Open in CRM" at bounding box center [684, 64] width 133 height 19
copy span "6093069063"
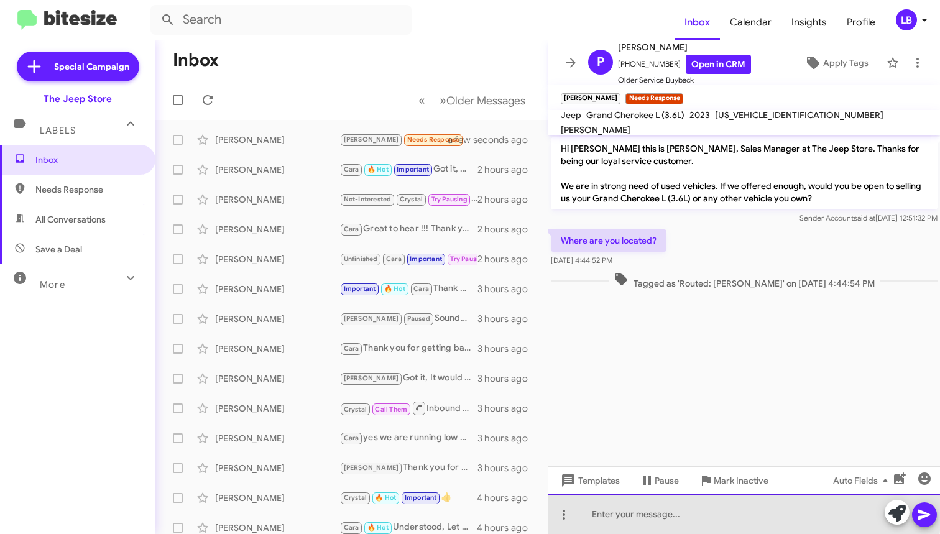
click at [660, 513] on div at bounding box center [744, 514] width 392 height 40
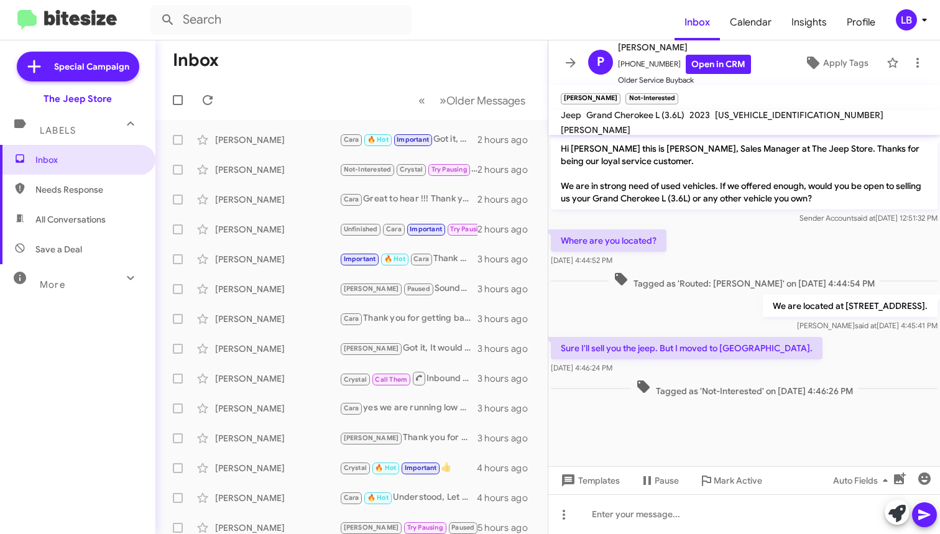
click at [706, 253] on div "Where are you located? [DATE] 4:44:52 PM" at bounding box center [744, 248] width 392 height 42
click at [645, 213] on div "Sender Account said at [DATE] 12:51:32 PM" at bounding box center [744, 218] width 387 height 12
click at [726, 211] on div "Hi [PERSON_NAME] this is [PERSON_NAME], Sales Manager at The Jeep Store. Thanks…" at bounding box center [744, 180] width 387 height 87
click at [801, 273] on span "Tagged as 'Routed: [PERSON_NAME]' on [DATE] 4:44:54 PM" at bounding box center [744, 281] width 271 height 18
click at [763, 325] on div "[PERSON_NAME] said at [DATE] 4:45:41 PM" at bounding box center [850, 326] width 175 height 12
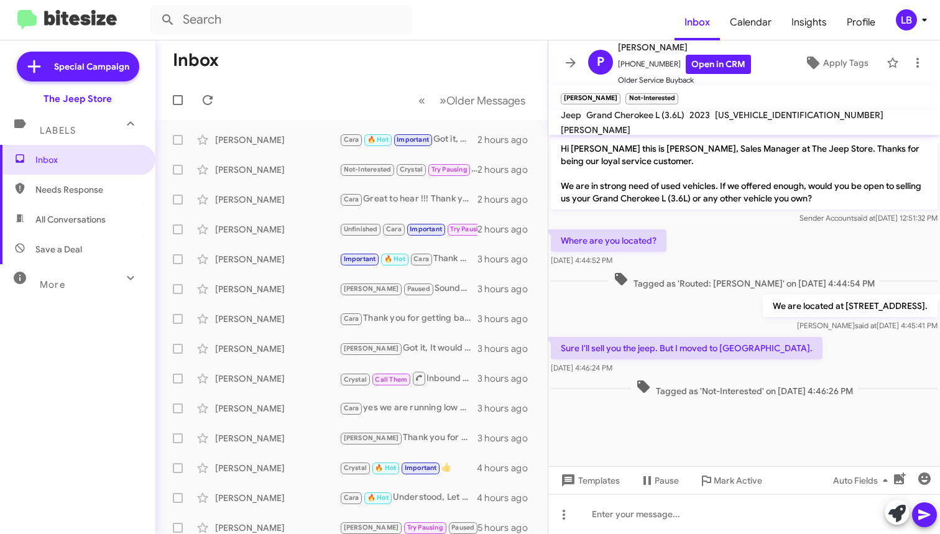
click at [741, 271] on div "Tagged as 'Routed: [PERSON_NAME]' on [DATE] 4:44:54 PM" at bounding box center [744, 280] width 392 height 23
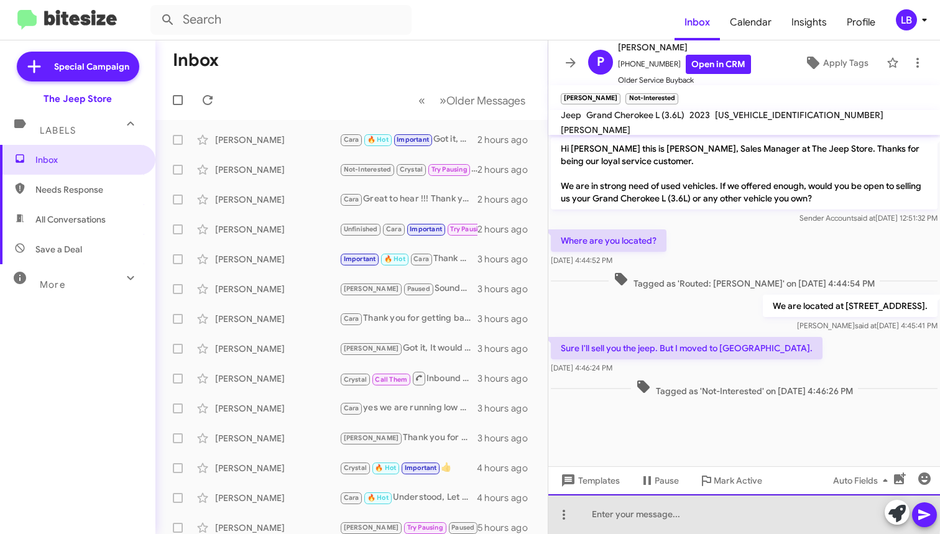
click at [690, 513] on div at bounding box center [744, 514] width 392 height 40
click at [667, 515] on div "Understood, That makes things a little tricky then unfortunately." at bounding box center [744, 514] width 392 height 40
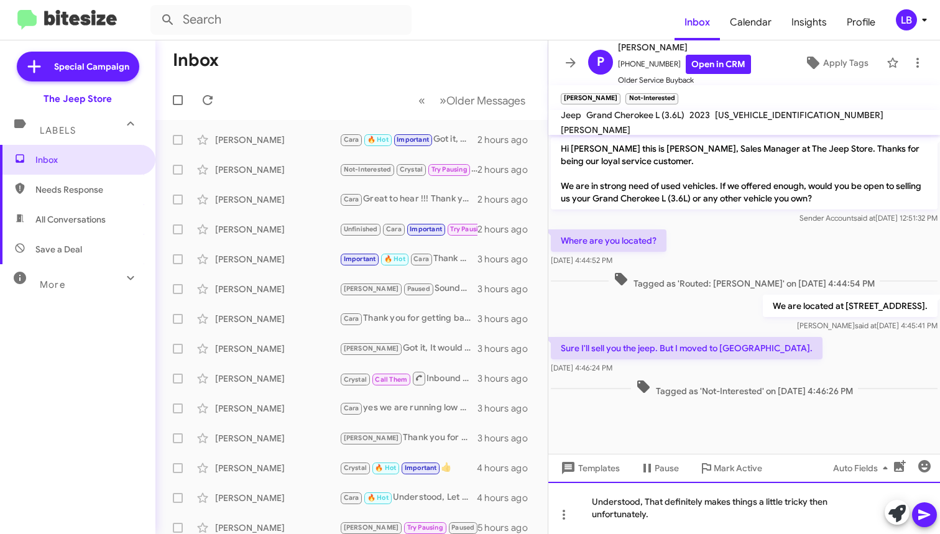
drag, startPoint x: 717, startPoint y: 534, endPoint x: 715, endPoint y: 525, distance: 8.5
click at [717, 534] on div "Understood, That definitely makes things a little tricky then unfortunately." at bounding box center [744, 508] width 392 height 52
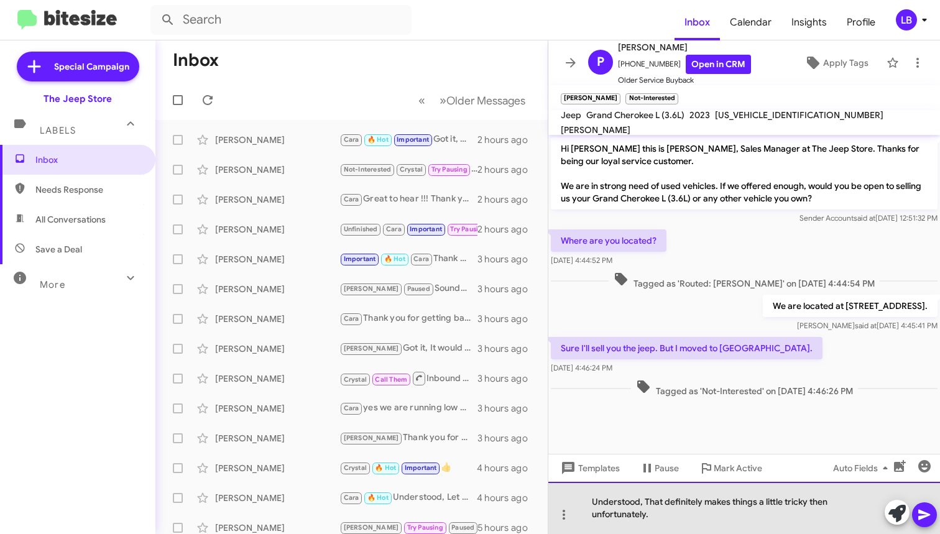
click at [709, 518] on div "Understood, That definitely makes things a little tricky then unfortunately." at bounding box center [744, 508] width 392 height 52
drag, startPoint x: 746, startPoint y: 519, endPoint x: 812, endPoint y: 498, distance: 69.2
click at [812, 498] on div "Understood, That definitely makes things a little tricky then unfortunately." at bounding box center [744, 508] width 392 height 52
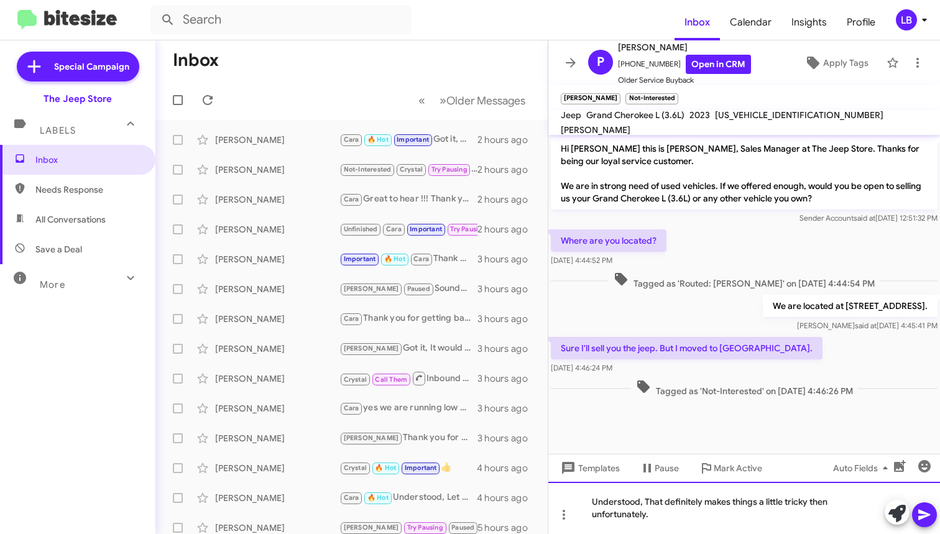
drag, startPoint x: 710, startPoint y: 517, endPoint x: 746, endPoint y: 507, distance: 37.4
click at [710, 517] on div "Understood, That definitely makes things a little tricky then unfortunately." at bounding box center [744, 508] width 392 height 52
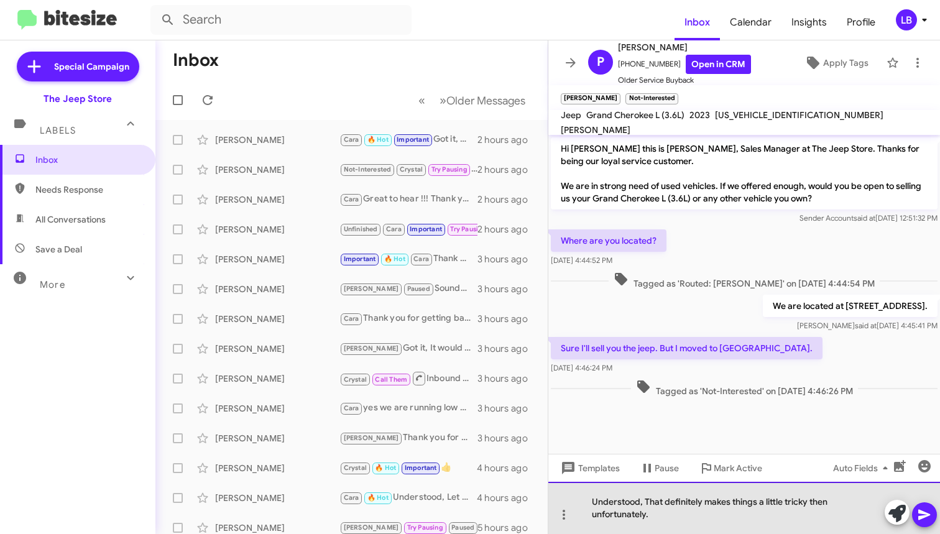
click at [839, 501] on div "Understood, That definitely makes things a little tricky then unfortunately." at bounding box center [744, 508] width 392 height 52
drag, startPoint x: 834, startPoint y: 501, endPoint x: 812, endPoint y: 500, distance: 22.4
click at [812, 500] on div "Understood, That definitely makes things a little tricky then unfortunately." at bounding box center [744, 508] width 392 height 52
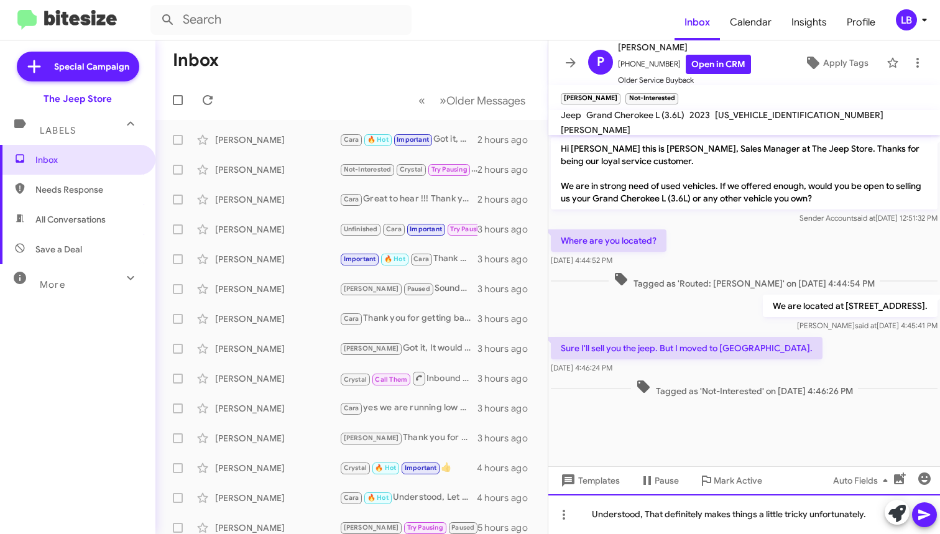
click at [875, 514] on div "Understood, That definitely makes things a little tricky unfortunately." at bounding box center [744, 514] width 392 height 40
click at [895, 408] on div at bounding box center [744, 409] width 392 height 19
click at [926, 517] on icon at bounding box center [924, 514] width 15 height 15
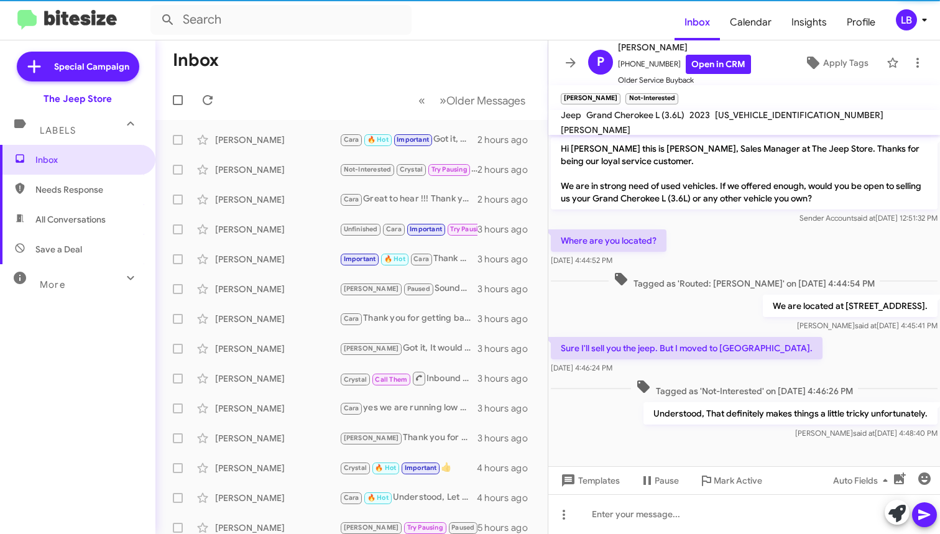
click at [261, 76] on mat-toolbar-row "Inbox" at bounding box center [351, 60] width 392 height 40
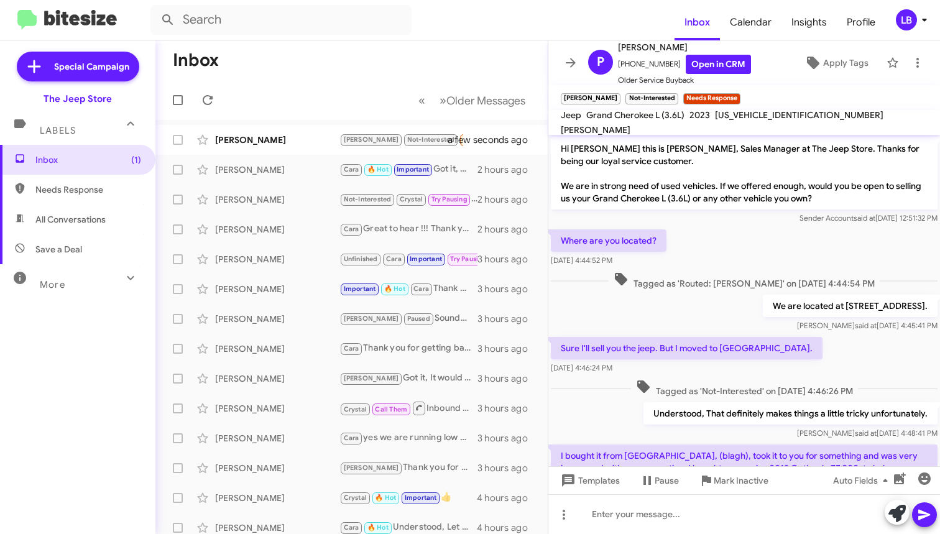
scroll to position [80, 0]
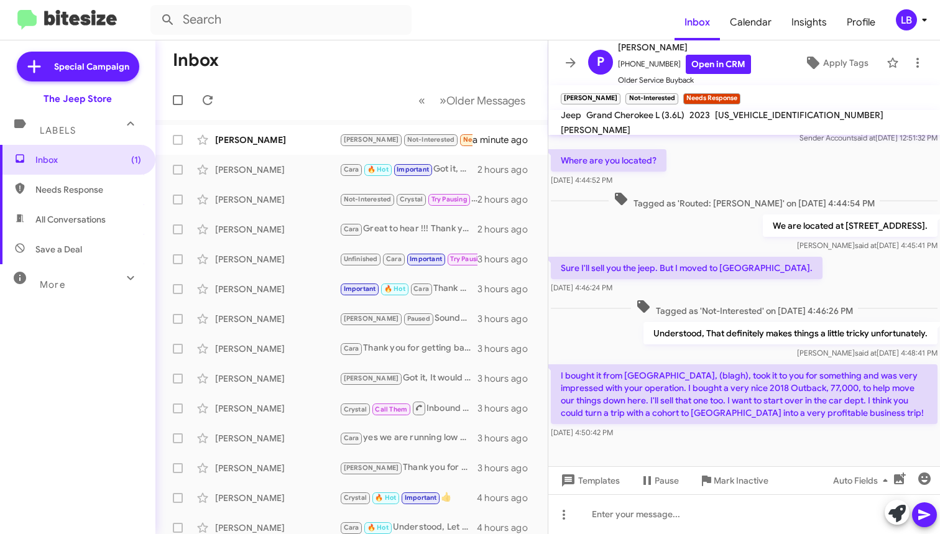
drag, startPoint x: 610, startPoint y: 414, endPoint x: 640, endPoint y: 412, distance: 29.9
click at [640, 412] on p "I bought it from [GEOGRAPHIC_DATA], (blagh), took it to you for something and w…" at bounding box center [744, 394] width 387 height 60
copy p "cohort"
click at [675, 211] on div "Tagged as 'Routed: [PERSON_NAME]' on [DATE] 4:44:54 PM" at bounding box center [744, 200] width 392 height 23
click at [789, 273] on div "Sure I'll sell you the jeep. But I moved to [GEOGRAPHIC_DATA]. [DATE] 4:46:24 PM" at bounding box center [744, 275] width 392 height 42
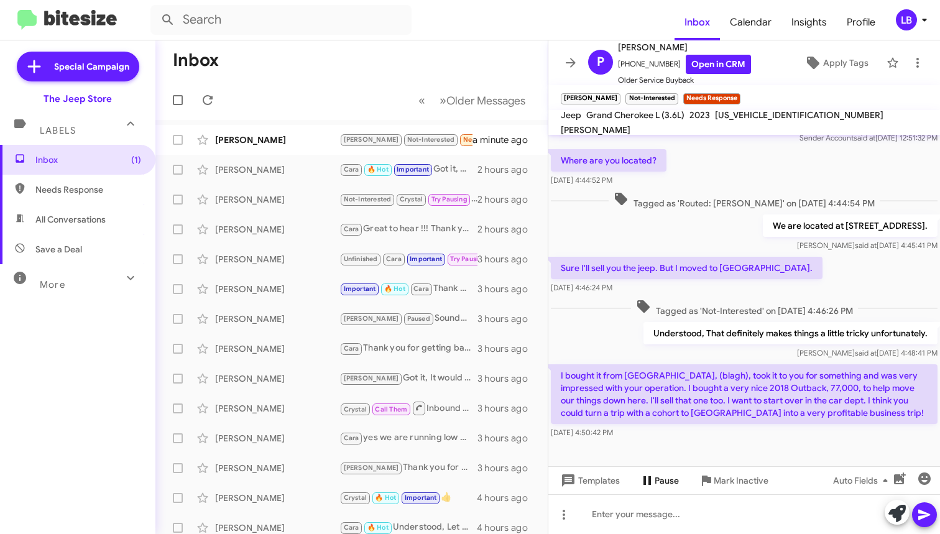
click at [668, 439] on div "I bought it from [GEOGRAPHIC_DATA], (blagh), took it to you for something and w…" at bounding box center [744, 402] width 392 height 80
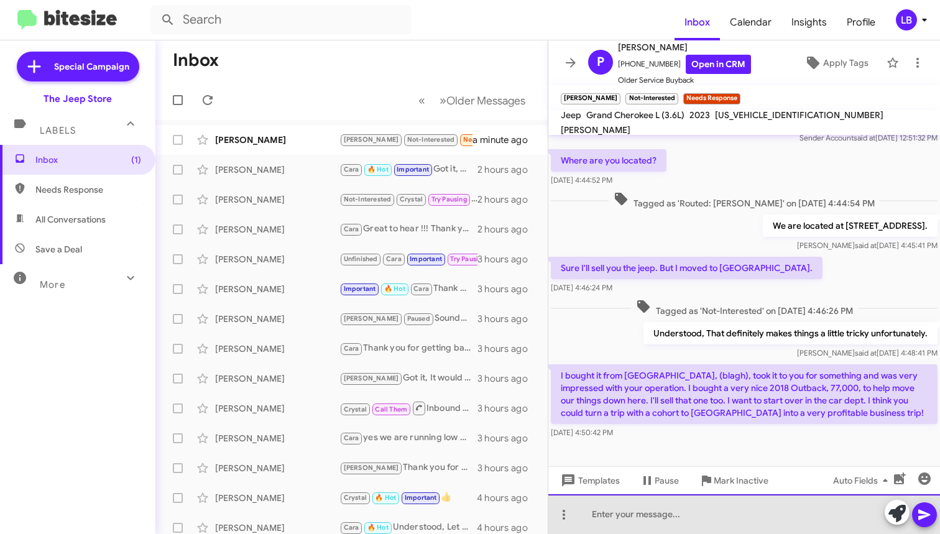
click at [653, 518] on div at bounding box center [744, 514] width 392 height 40
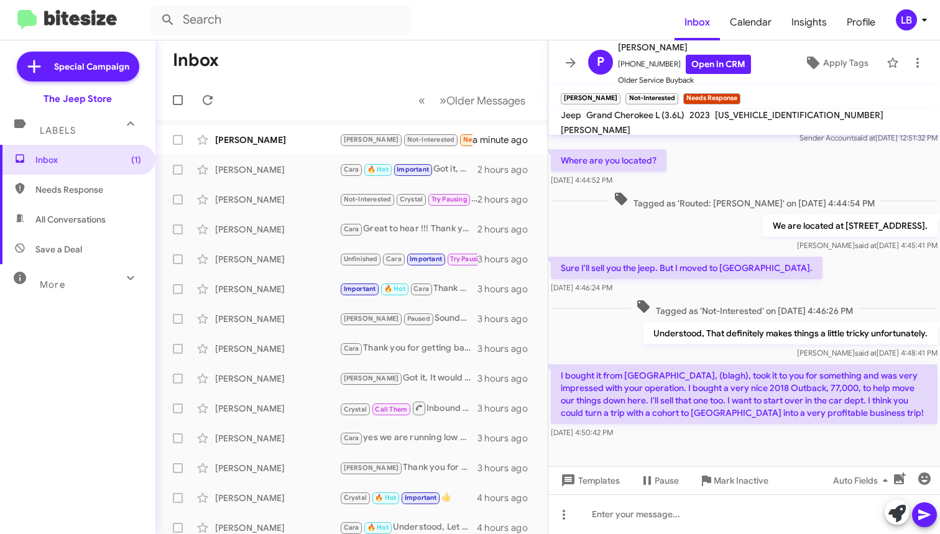
click at [751, 176] on div "Where are you located? [DATE] 4:44:52 PM" at bounding box center [744, 168] width 392 height 42
click at [828, 292] on div "Sure I'll sell you the jeep. But I moved to [GEOGRAPHIC_DATA]. [DATE] 4:46:24 PM" at bounding box center [744, 275] width 392 height 42
click at [410, 84] on mat-toolbar-row "« Previous » Next Older Messages" at bounding box center [351, 100] width 392 height 40
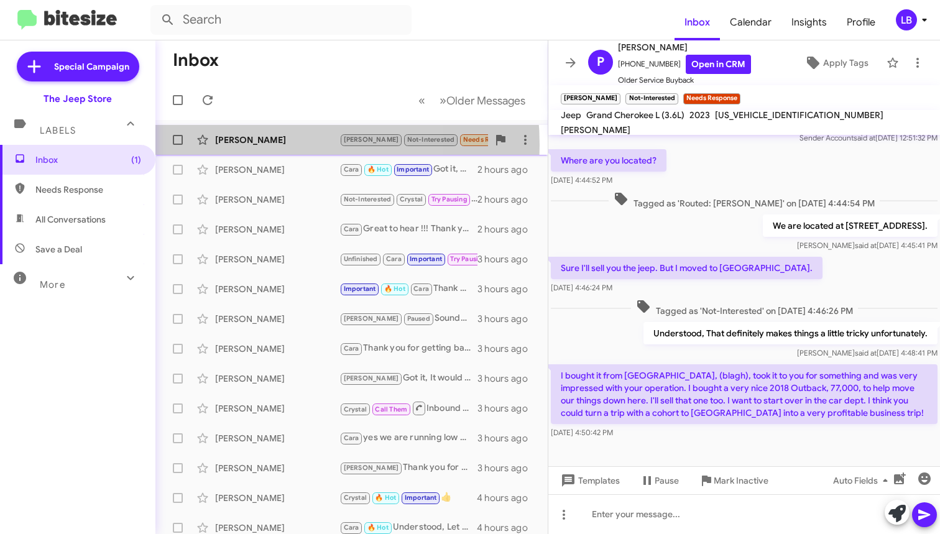
click at [254, 145] on div "[PERSON_NAME]" at bounding box center [277, 140] width 124 height 12
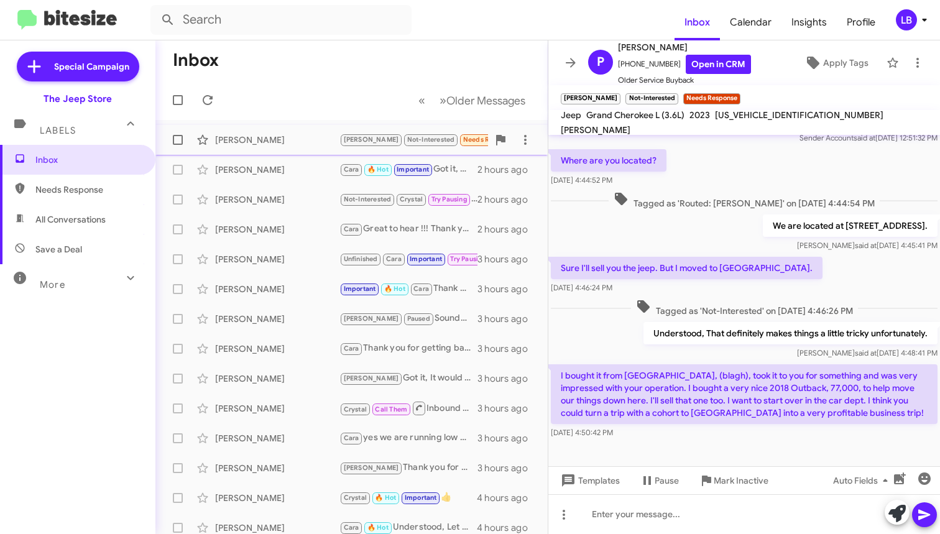
click at [259, 147] on div "[PERSON_NAME] [PERSON_NAME] Not-Interested Needs Response I bought it from [GEO…" at bounding box center [351, 139] width 372 height 25
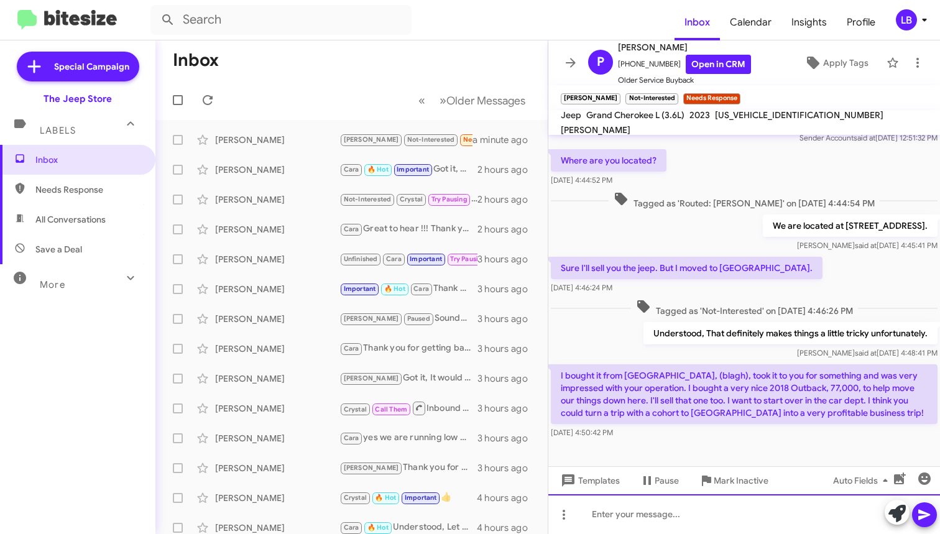
click at [680, 514] on div at bounding box center [744, 514] width 392 height 40
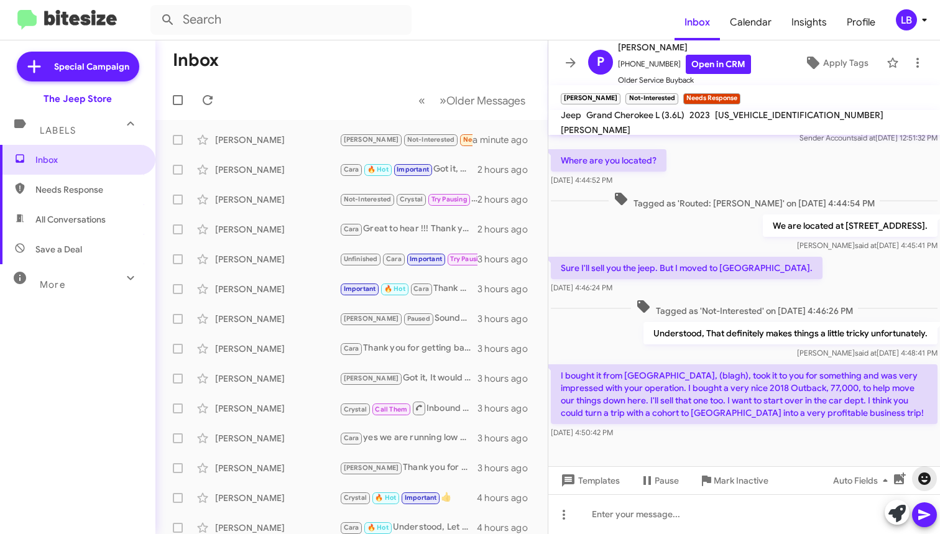
click at [922, 476] on icon "button" at bounding box center [924, 479] width 12 height 12
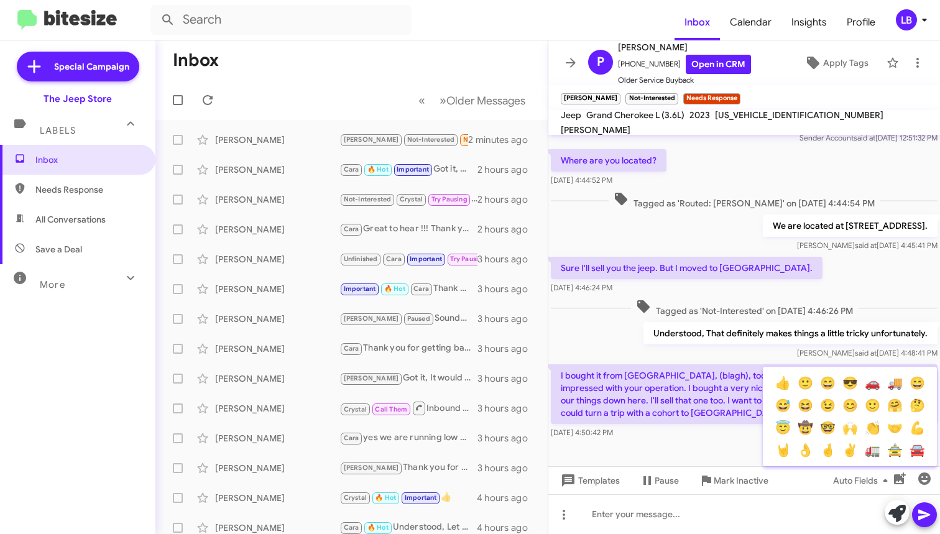
click at [819, 514] on div at bounding box center [470, 267] width 940 height 534
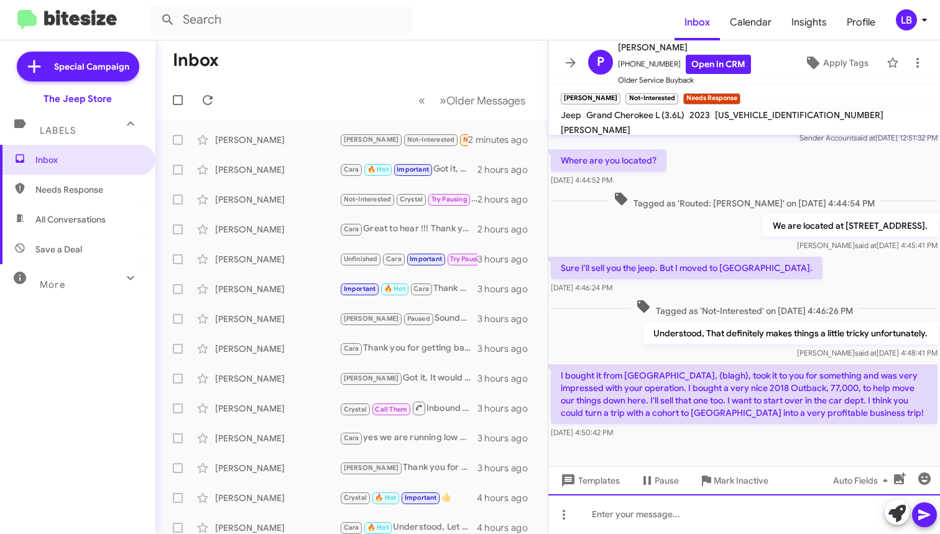
click at [770, 516] on div at bounding box center [744, 514] width 392 height 40
click at [570, 315] on div "Tagged as 'Not-Interested' on [DATE] 4:46:26 PM" at bounding box center [744, 308] width 387 height 18
click at [655, 287] on div "[DATE] 4:46:24 PM" at bounding box center [687, 288] width 272 height 12
drag, startPoint x: 761, startPoint y: 284, endPoint x: 661, endPoint y: 220, distance: 118.3
click at [761, 284] on div "[DATE] 4:46:24 PM" at bounding box center [687, 288] width 272 height 12
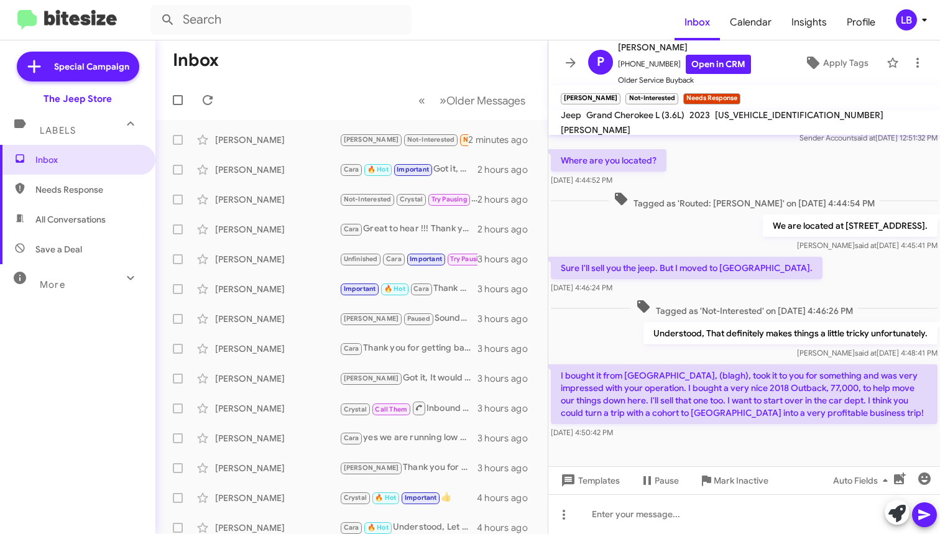
click at [660, 219] on div "We are located at [STREET_ADDRESS]. [PERSON_NAME] said at [DATE] 4:45:41 PM" at bounding box center [744, 233] width 392 height 42
click at [738, 164] on div "Where are you located? [DATE] 4:44:52 PM" at bounding box center [744, 168] width 392 height 42
click at [812, 287] on div "Sure I'll sell you the jeep. But I moved to [GEOGRAPHIC_DATA]. [DATE] 4:46:24 PM" at bounding box center [744, 275] width 392 height 42
click at [767, 175] on div "Where are you located? [DATE] 4:44:52 PM" at bounding box center [744, 168] width 392 height 42
click at [650, 244] on div "We are located at [STREET_ADDRESS]. [PERSON_NAME] said at [DATE] 4:45:41 PM" at bounding box center [744, 233] width 392 height 42
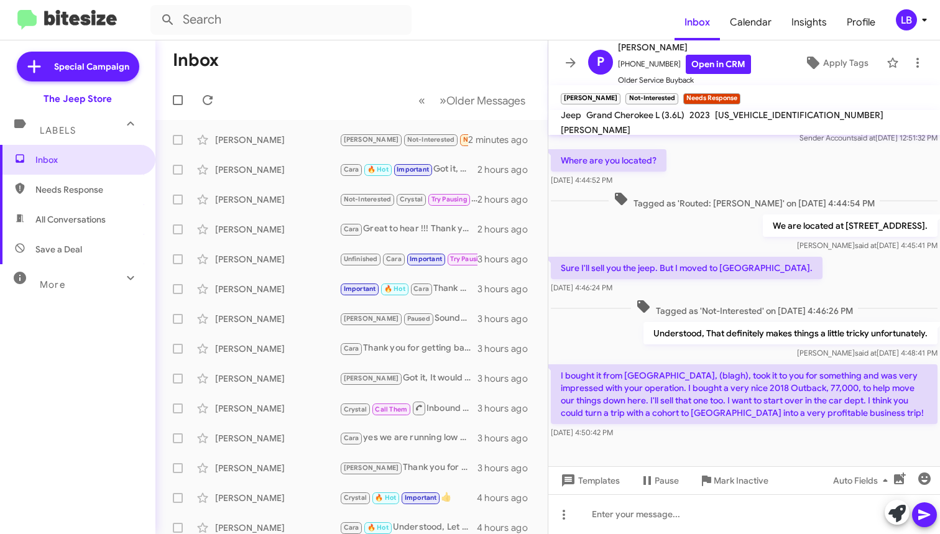
click at [690, 188] on div "Where are you located? [DATE] 4:44:52 PM" at bounding box center [744, 168] width 392 height 42
click at [680, 224] on div "We are located at [STREET_ADDRESS]. [PERSON_NAME] said at [DATE] 4:45:41 PM" at bounding box center [744, 233] width 392 height 42
drag, startPoint x: 843, startPoint y: 414, endPoint x: 554, endPoint y: 376, distance: 291.1
click at [553, 376] on p "I bought it from [GEOGRAPHIC_DATA], (blagh), took it to you for something and w…" at bounding box center [744, 394] width 387 height 60
copy p "I bought it from [GEOGRAPHIC_DATA], (blagh), took it to you for something and w…"
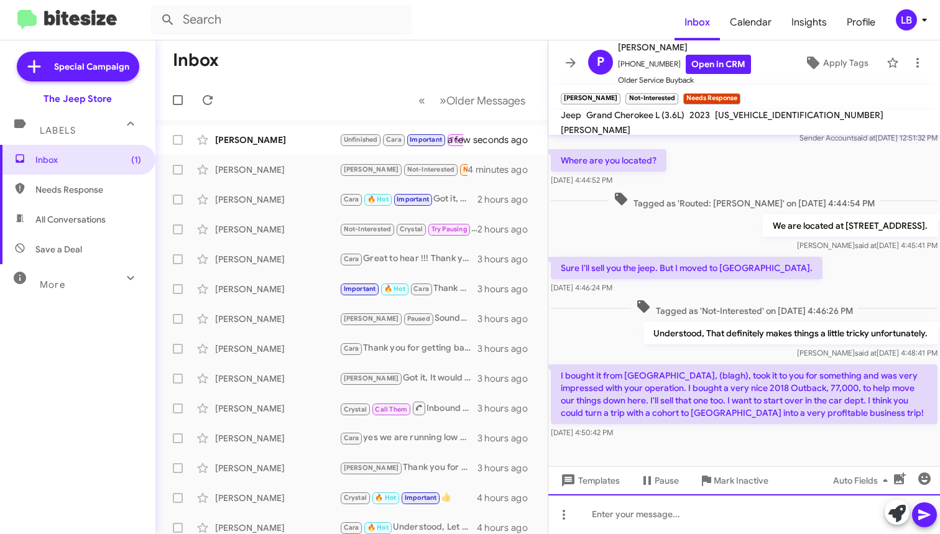
click at [665, 519] on div at bounding box center [744, 514] width 392 height 40
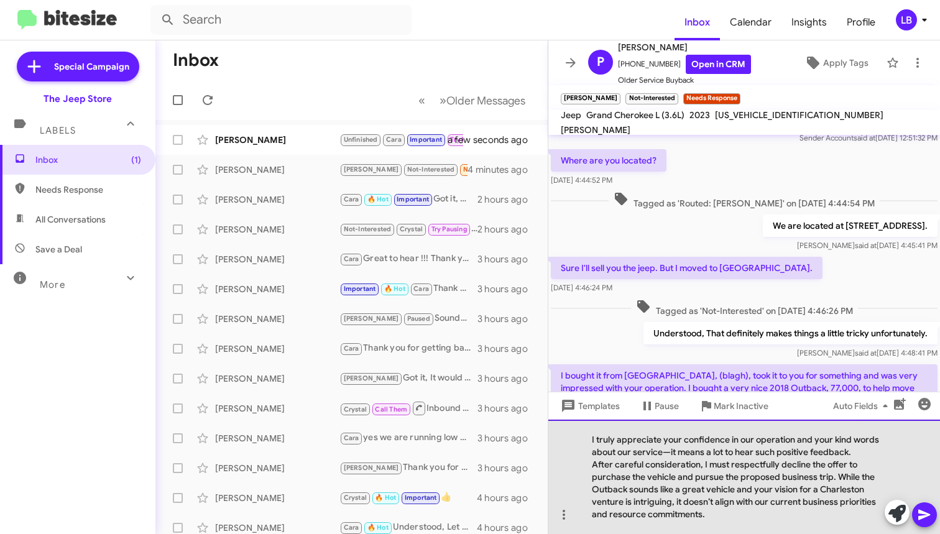
click at [670, 452] on div "I truly appreciate your confidence in our operation and your kind words about o…" at bounding box center [744, 477] width 392 height 114
click at [719, 511] on div "After careful consideration, I must respectfully decline the offer to purchase …" at bounding box center [738, 489] width 292 height 62
drag, startPoint x: 703, startPoint y: 463, endPoint x: 595, endPoint y: 464, distance: 107.6
click at [595, 464] on div "After careful consideration, I must respectfully decline the offer to purchase …" at bounding box center [738, 489] width 292 height 62
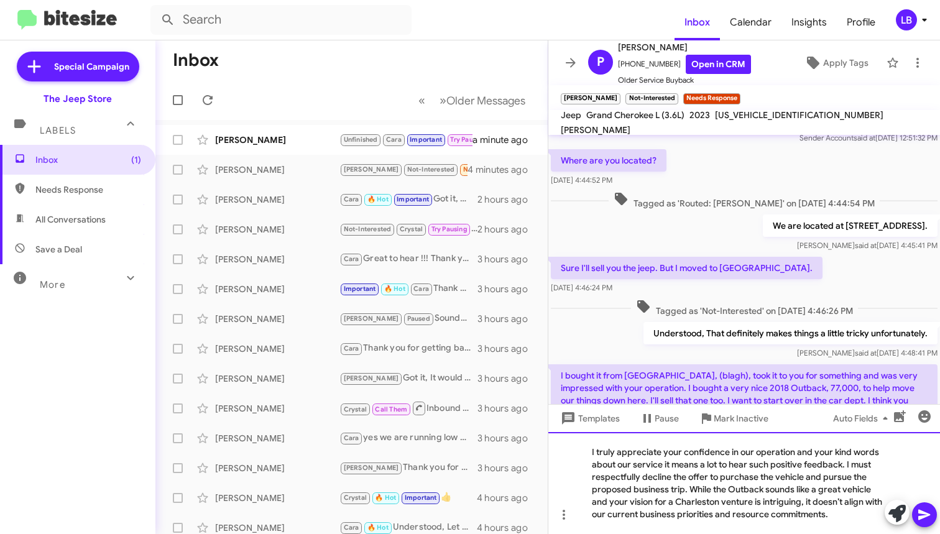
click at [710, 471] on div "I truly appreciate your confidence in our operation and your kind words about o…" at bounding box center [744, 483] width 392 height 102
click at [720, 483] on div "I truly appreciate your confidence in our operation and your kind words about o…" at bounding box center [744, 483] width 392 height 102
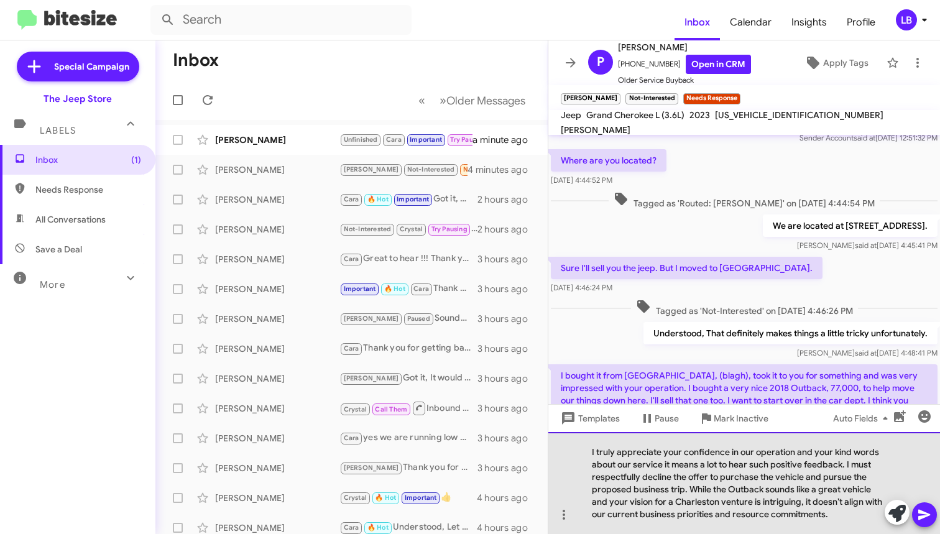
drag, startPoint x: 685, startPoint y: 482, endPoint x: 693, endPoint y: 481, distance: 8.2
click at [682, 482] on div "I truly appreciate your confidence in our operation and your kind words about o…" at bounding box center [744, 483] width 392 height 102
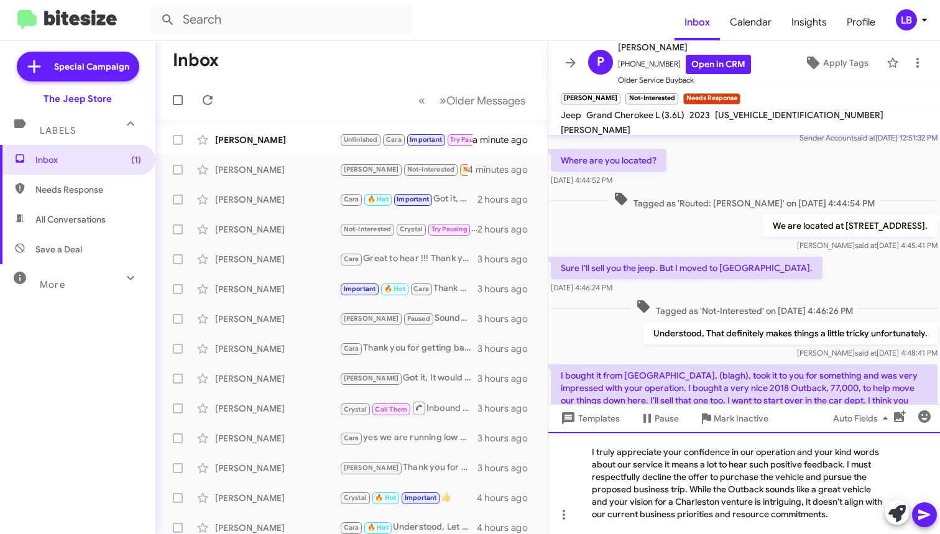
drag, startPoint x: 691, startPoint y: 481, endPoint x: 701, endPoint y: 478, distance: 9.7
click at [691, 481] on div "I truly appreciate your confidence in our operation and your kind words about o…" at bounding box center [744, 483] width 392 height 102
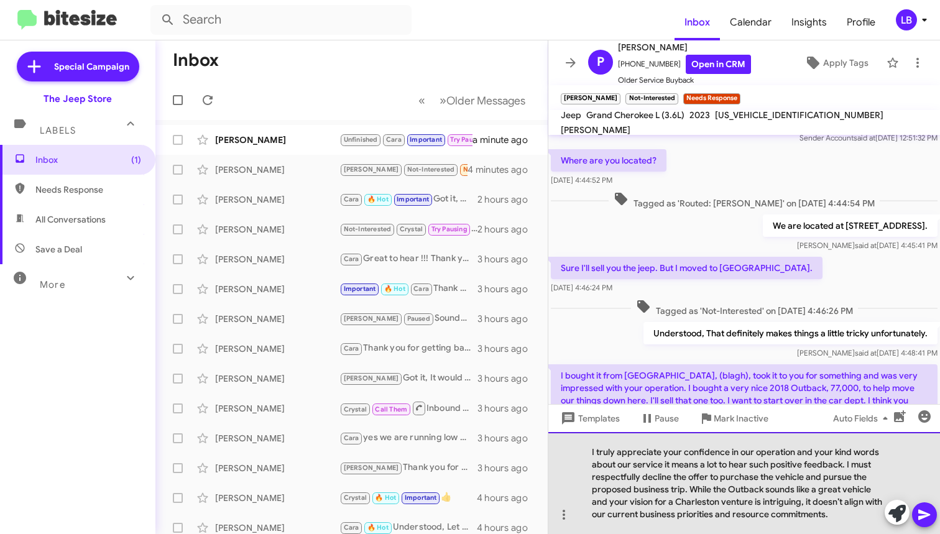
drag, startPoint x: 731, startPoint y: 479, endPoint x: 764, endPoint y: 482, distance: 33.1
click at [764, 482] on div "I truly appreciate your confidence in our operation and your kind words about o…" at bounding box center [744, 483] width 392 height 102
drag, startPoint x: 808, startPoint y: 502, endPoint x: 848, endPoint y: 509, distance: 40.3
click at [848, 509] on div "I truly appreciate your confidence in our operation and your kind words about o…" at bounding box center [744, 483] width 392 height 102
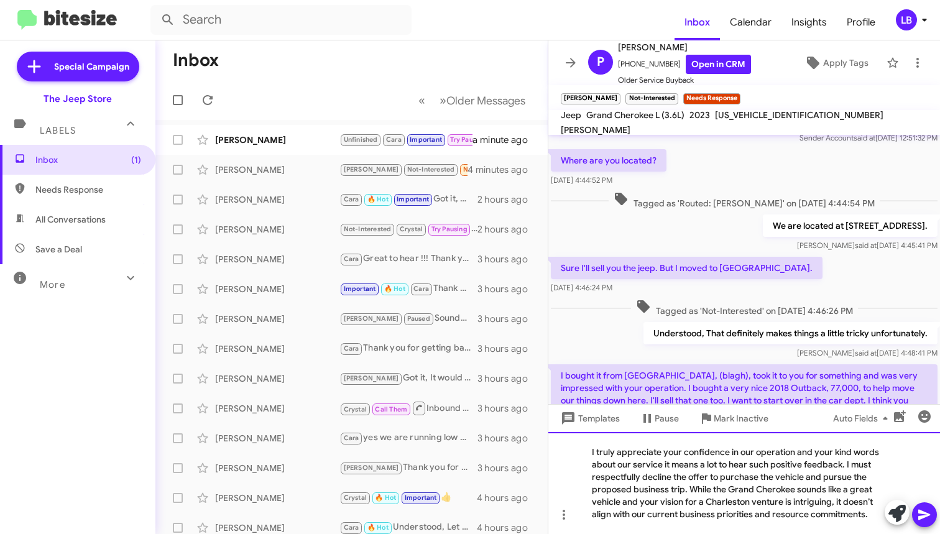
click at [684, 504] on div "I truly appreciate your confidence in our operation and your kind words about o…" at bounding box center [744, 483] width 392 height 102
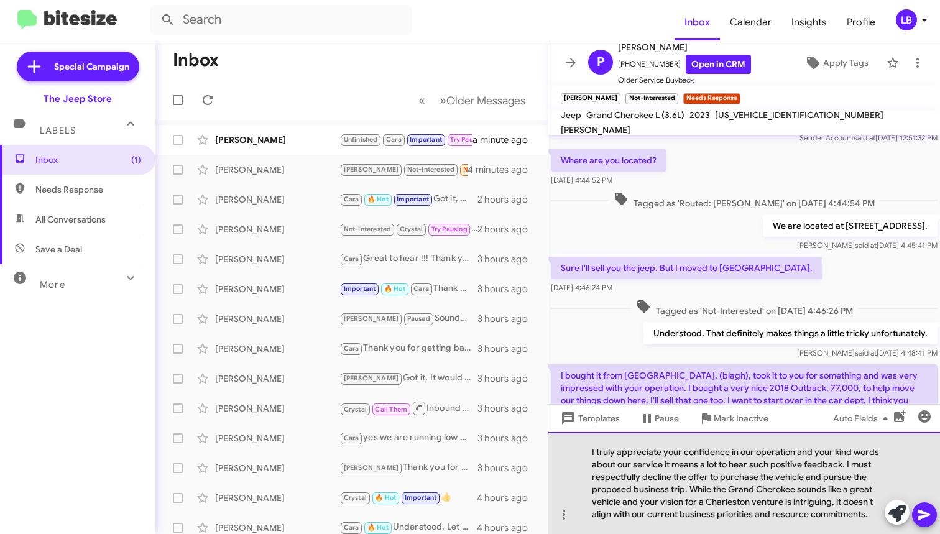
drag, startPoint x: 876, startPoint y: 514, endPoint x: 860, endPoint y: 516, distance: 16.3
click at [860, 516] on div "I truly appreciate your confidence in our operation and your kind words about o…" at bounding box center [744, 483] width 392 height 102
drag, startPoint x: 835, startPoint y: 503, endPoint x: 622, endPoint y: 502, distance: 212.1
click at [622, 502] on div "I truly appreciate your confidence in our operation and your kind words about o…" at bounding box center [744, 483] width 392 height 102
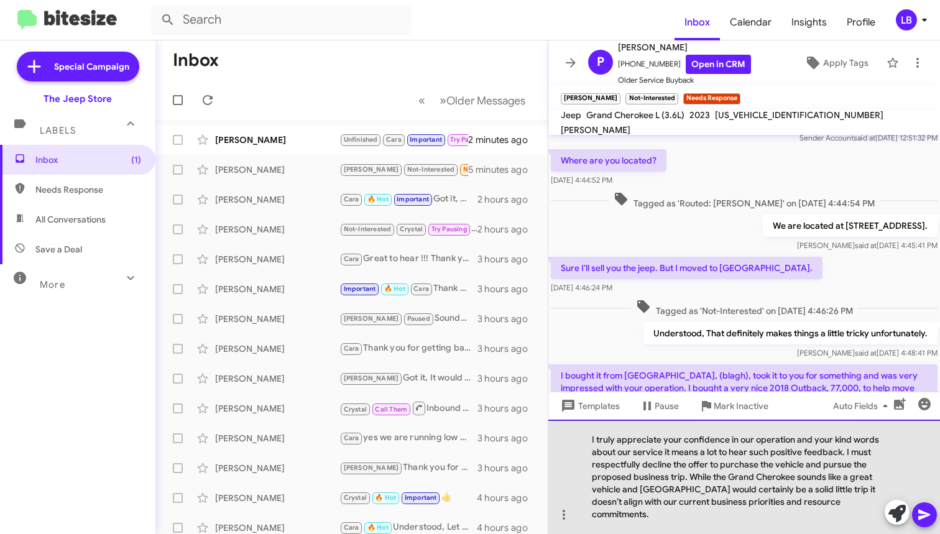
click at [783, 492] on div "I truly appreciate your confidence in our operation and your kind words about o…" at bounding box center [744, 477] width 392 height 114
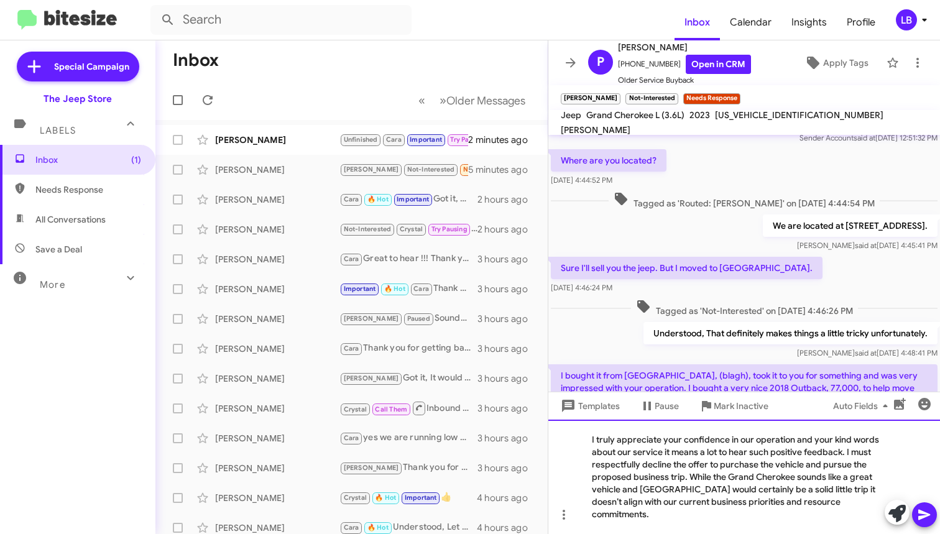
click at [867, 507] on div "I truly appreciate your confidence in our operation and your kind words about o…" at bounding box center [744, 477] width 392 height 114
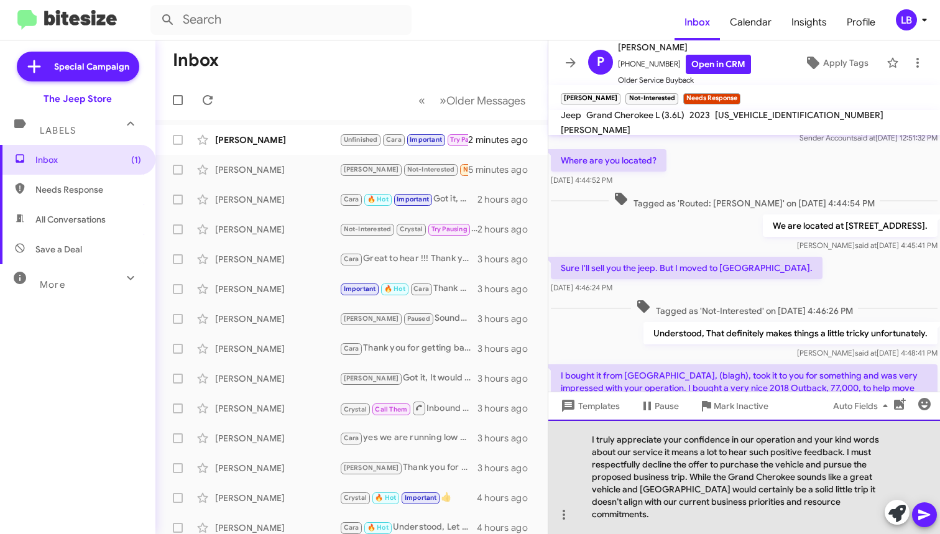
click at [634, 482] on div "I truly appreciate your confidence in our operation and your kind words about o…" at bounding box center [744, 477] width 392 height 114
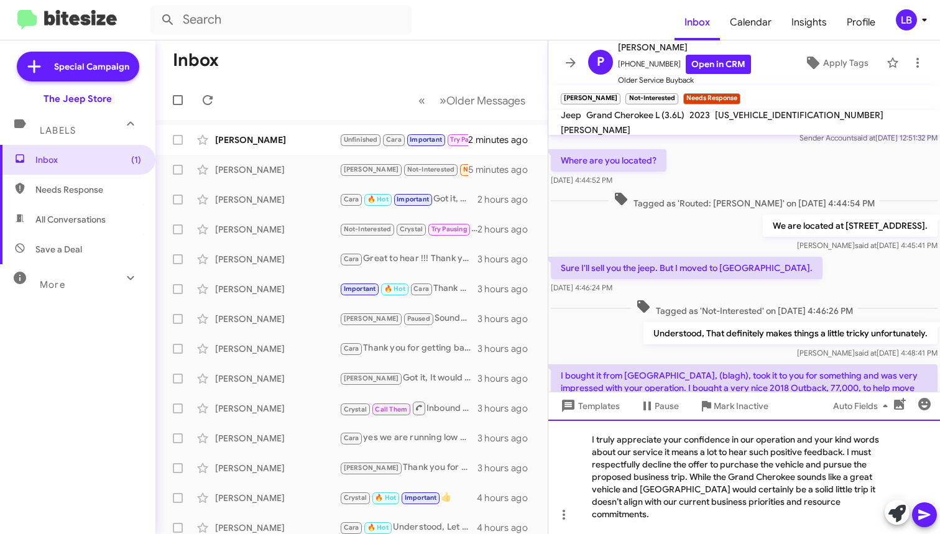
click at [860, 470] on div "I truly appreciate your confidence in our operation and your kind words about o…" at bounding box center [744, 477] width 392 height 114
click at [725, 468] on div "I truly appreciate your confidence in our operation and your kind words about o…" at bounding box center [744, 477] width 392 height 114
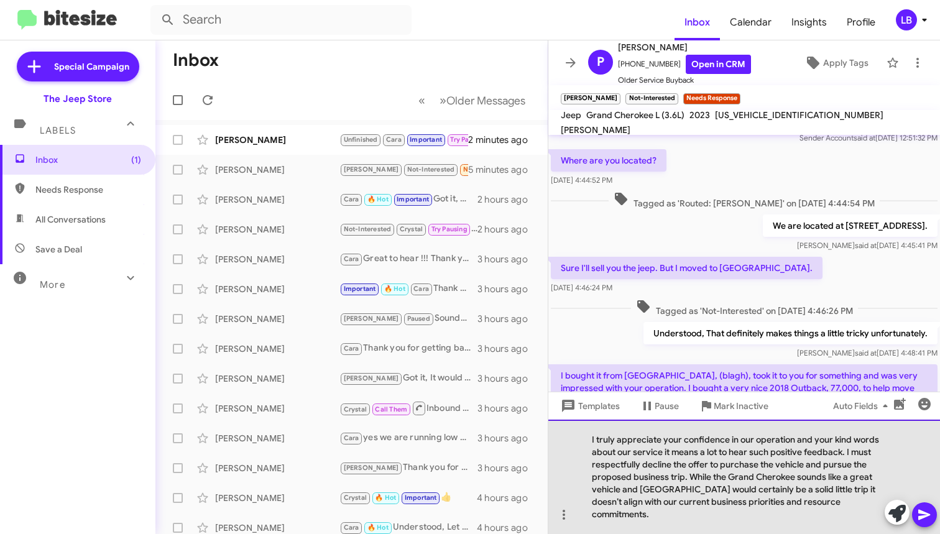
click at [669, 481] on div "I truly appreciate your confidence in our operation and your kind words about o…" at bounding box center [744, 477] width 392 height 114
click at [687, 482] on div "I truly appreciate your confidence in our operation and your kind words about o…" at bounding box center [744, 477] width 392 height 114
click at [858, 506] on div "I truly appreciate your confidence in our operation and your kind words about o…" at bounding box center [744, 477] width 392 height 114
drag, startPoint x: 685, startPoint y: 481, endPoint x: 825, endPoint y: 493, distance: 140.4
click at [825, 493] on div "I truly appreciate your confidence in our operation and your kind words about o…" at bounding box center [744, 477] width 392 height 114
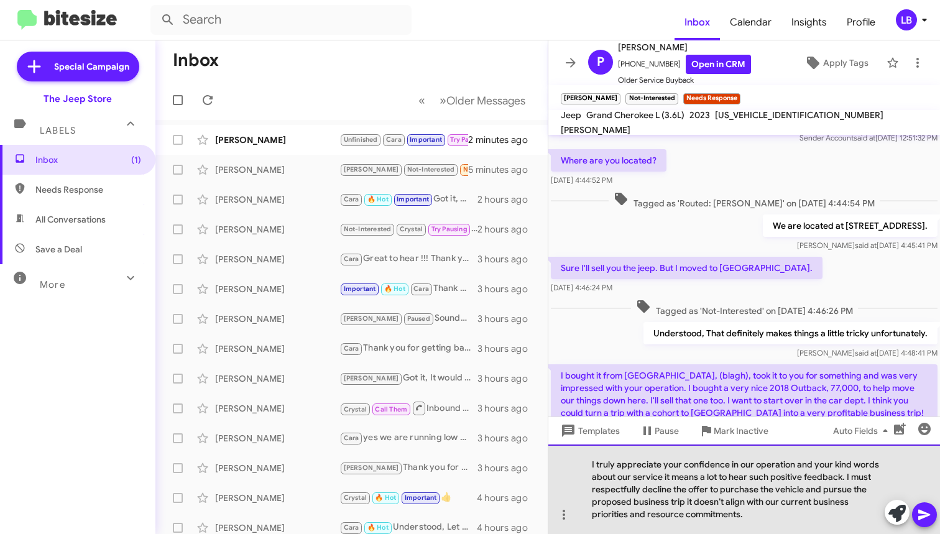
click at [816, 521] on div "I truly appreciate your confidence in our operation and your kind words about o…" at bounding box center [744, 490] width 392 height 90
drag, startPoint x: 761, startPoint y: 515, endPoint x: 762, endPoint y: 506, distance: 9.5
click at [762, 506] on div "I truly appreciate your confidence in our operation and your kind words about o…" at bounding box center [744, 490] width 392 height 90
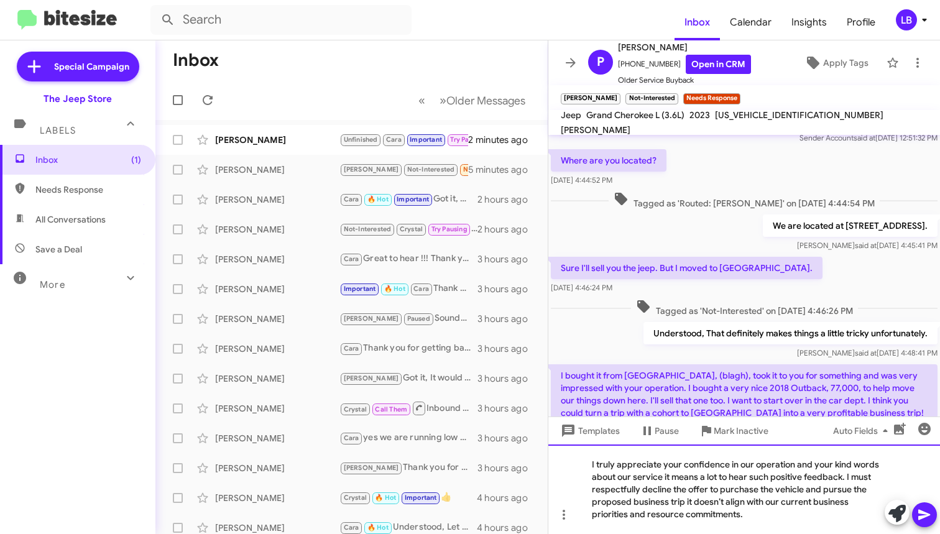
click at [807, 522] on div "I truly appreciate your confidence in our operation and your kind words about o…" at bounding box center [744, 490] width 392 height 90
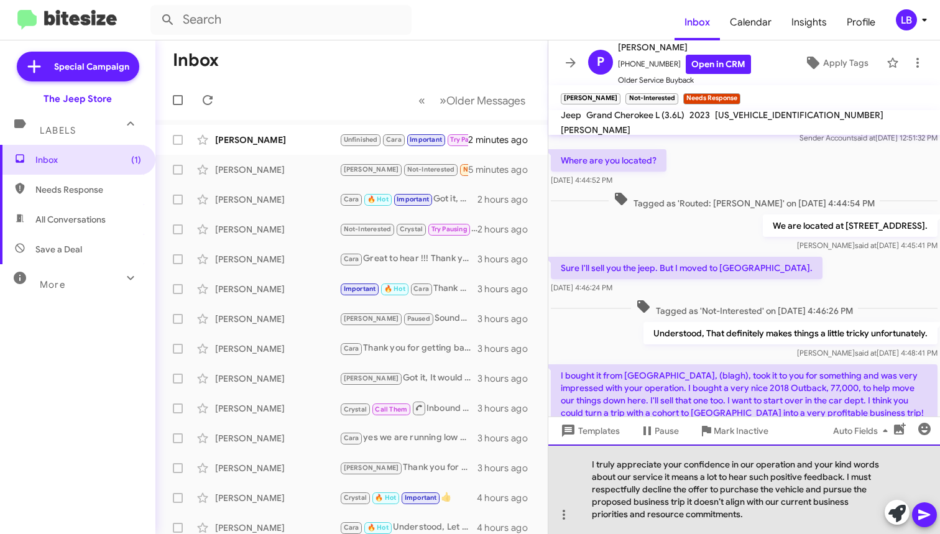
drag, startPoint x: 649, startPoint y: 513, endPoint x: 815, endPoint y: 504, distance: 166.9
click at [815, 504] on div "I truly appreciate your confidence in our operation and your kind words about o…" at bounding box center [744, 490] width 392 height 90
click at [639, 515] on div "I truly appreciate your confidence in our operation and your kind words about o…" at bounding box center [744, 490] width 392 height 90
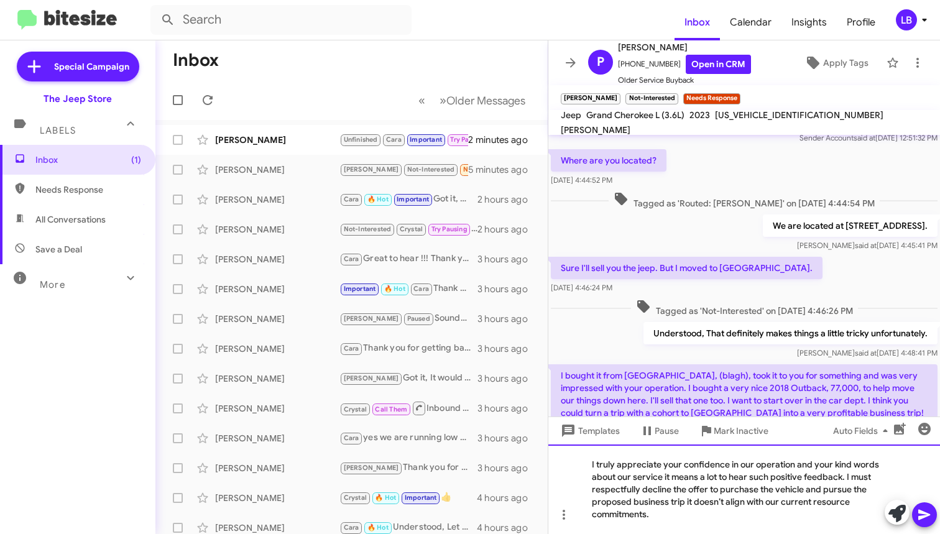
click at [653, 514] on div "I truly appreciate your confidence in our operation and your kind words about o…" at bounding box center [744, 490] width 392 height 90
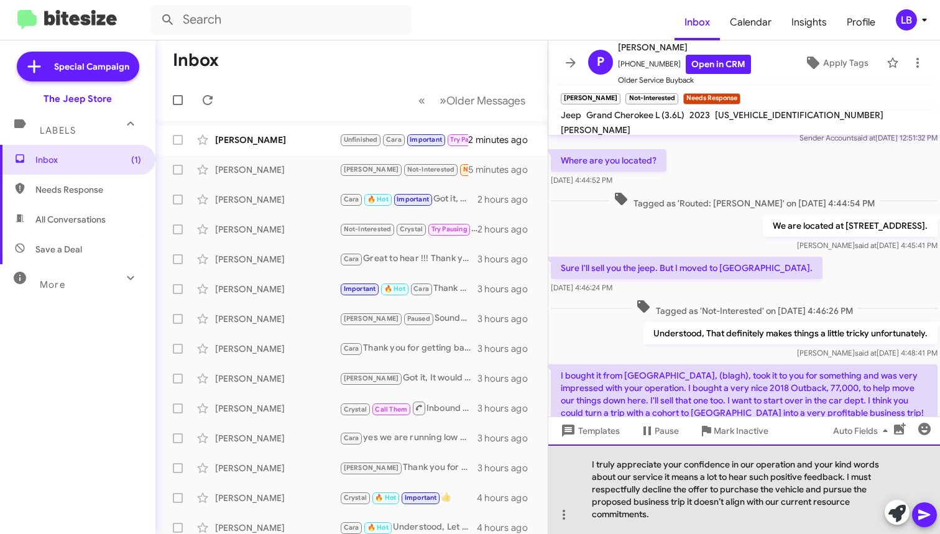
drag, startPoint x: 617, startPoint y: 465, endPoint x: 596, endPoint y: 466, distance: 21.2
click at [596, 466] on div "I truly appreciate your confidence in our operation and your kind words about o…" at bounding box center [744, 490] width 392 height 90
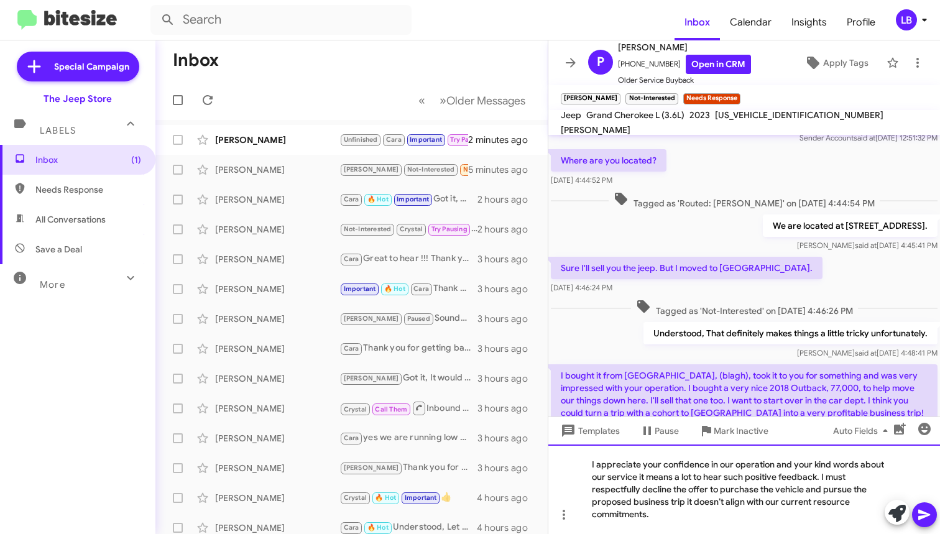
click at [690, 507] on div "I appreciate your confidence in our operation and your kind words about our ser…" at bounding box center [744, 490] width 392 height 90
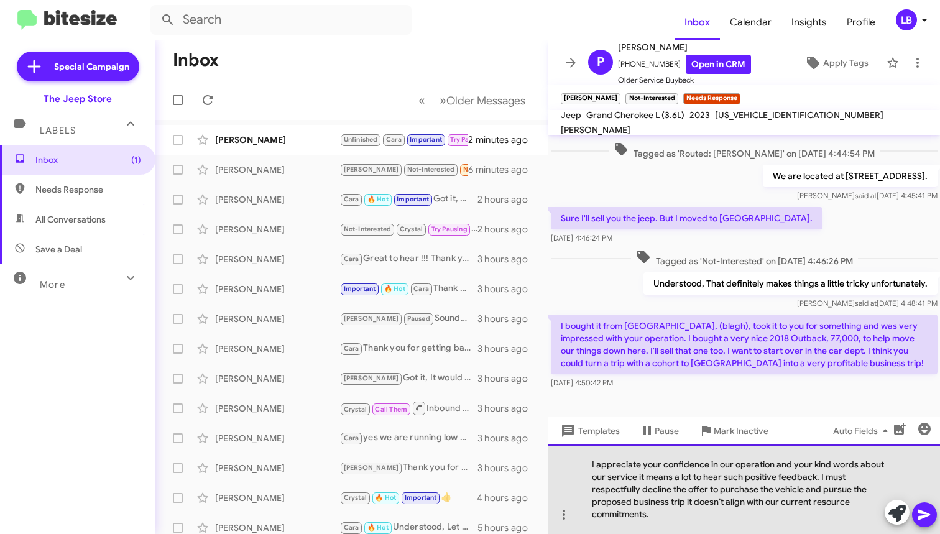
drag, startPoint x: 673, startPoint y: 481, endPoint x: 704, endPoint y: 479, distance: 31.1
click at [704, 479] on div "I appreciate your confidence in our operation and your kind words about our ser…" at bounding box center [744, 490] width 392 height 90
click at [726, 475] on div "I appreciate your confidence in our operation and your kind words about our ser…" at bounding box center [744, 490] width 392 height 90
click at [671, 509] on div "I appreciate your confidence in our operation and your kind words about our ser…" at bounding box center [744, 490] width 392 height 90
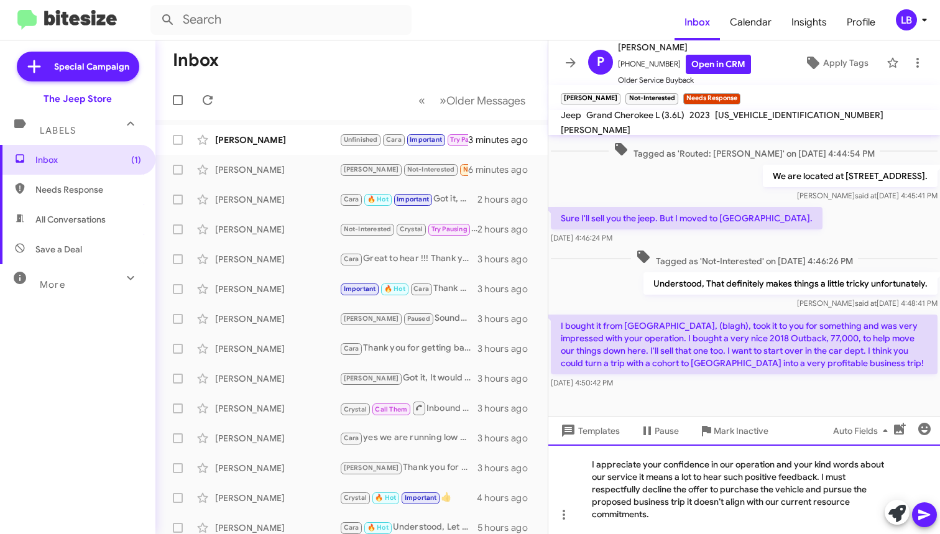
click at [687, 495] on div "I appreciate your confidence in our operation and your kind words about our ser…" at bounding box center [744, 490] width 392 height 90
click at [683, 511] on div "I appreciate your confidence in our operation and your kind words about our ser…" at bounding box center [744, 490] width 392 height 90
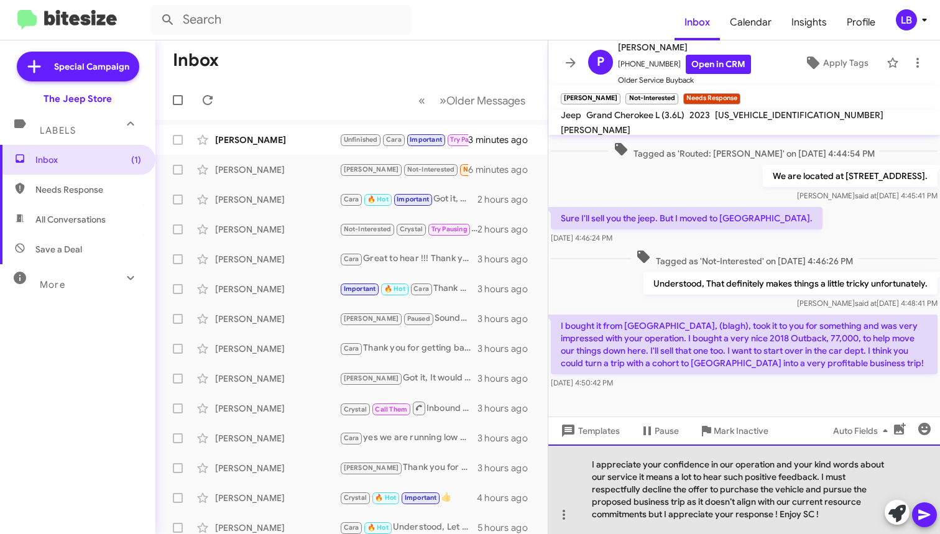
click at [833, 505] on div "I appreciate your confidence in our operation and your kind words about our ser…" at bounding box center [744, 490] width 392 height 90
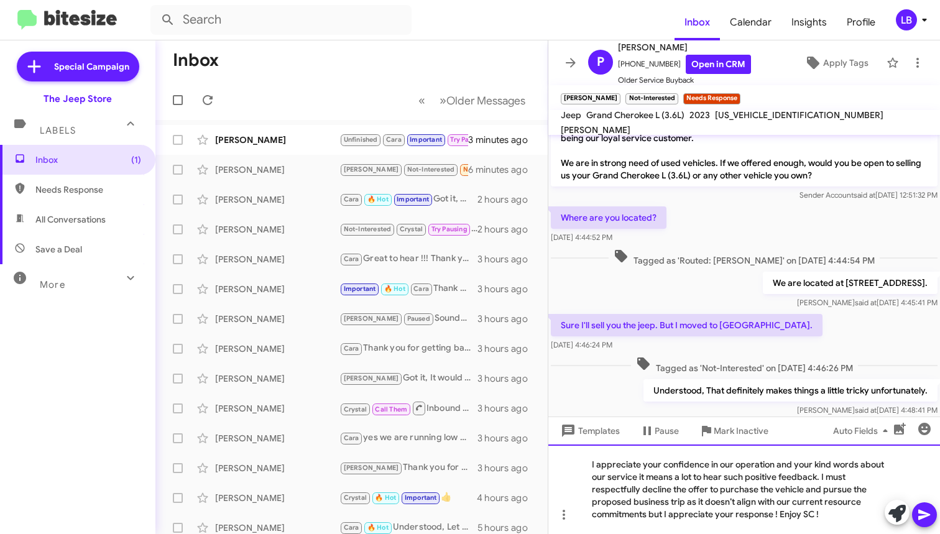
scroll to position [139, 0]
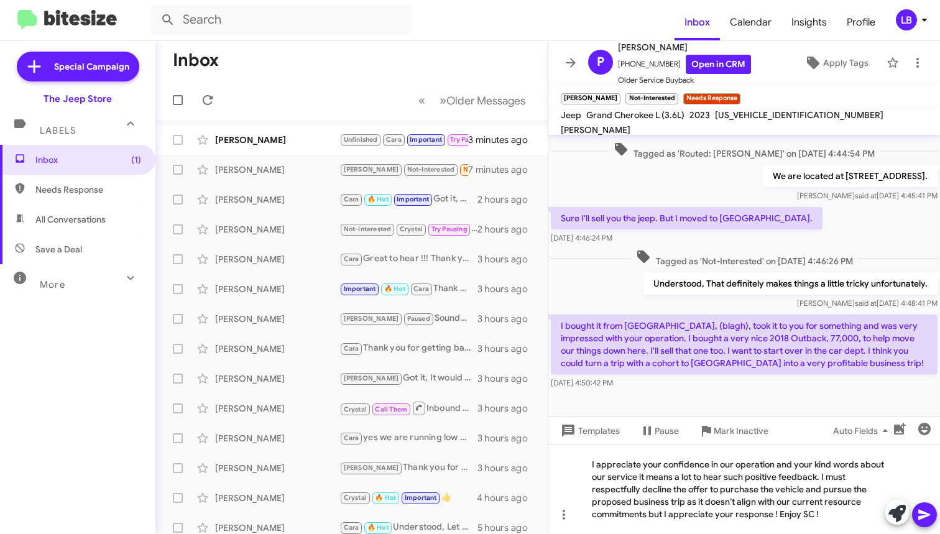
click at [928, 511] on icon at bounding box center [924, 514] width 15 height 15
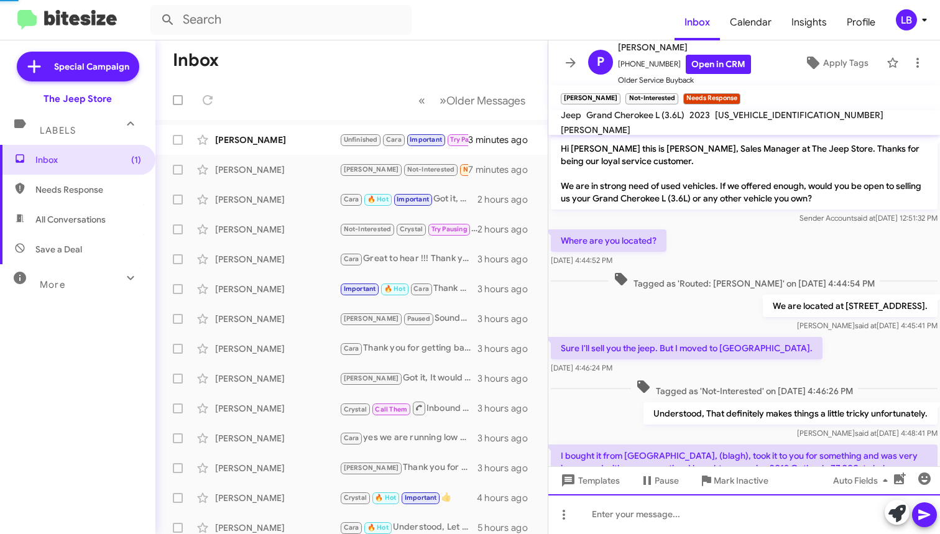
scroll to position [163, 0]
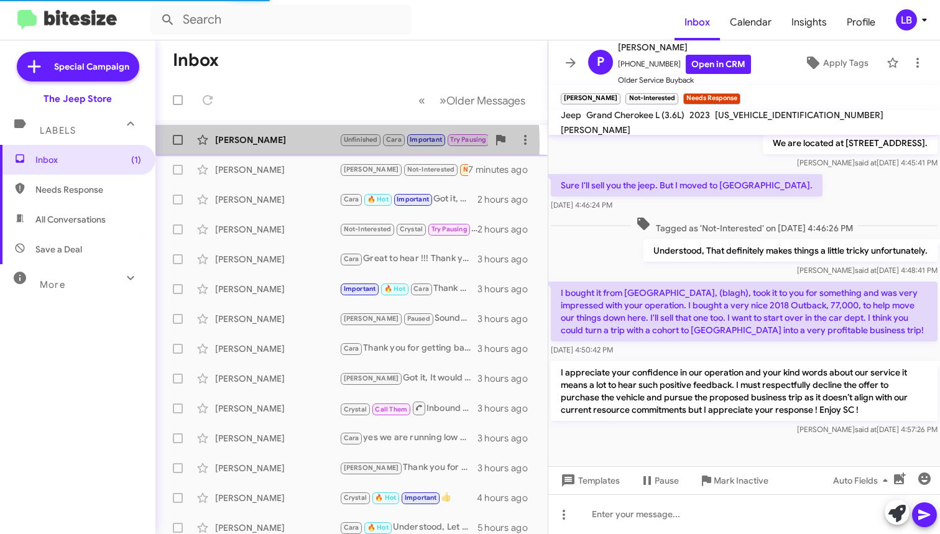
click at [260, 144] on div "[PERSON_NAME]" at bounding box center [277, 140] width 124 height 12
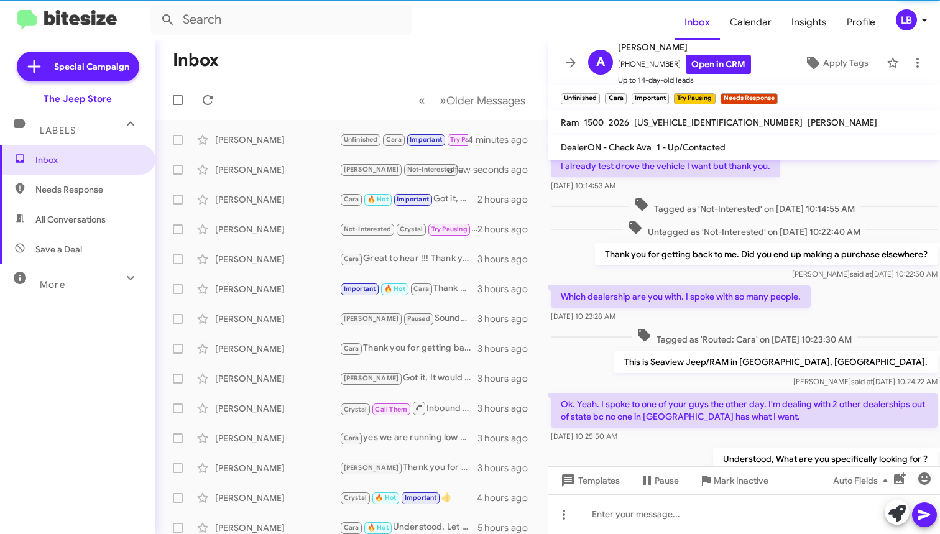
scroll to position [1098, 0]
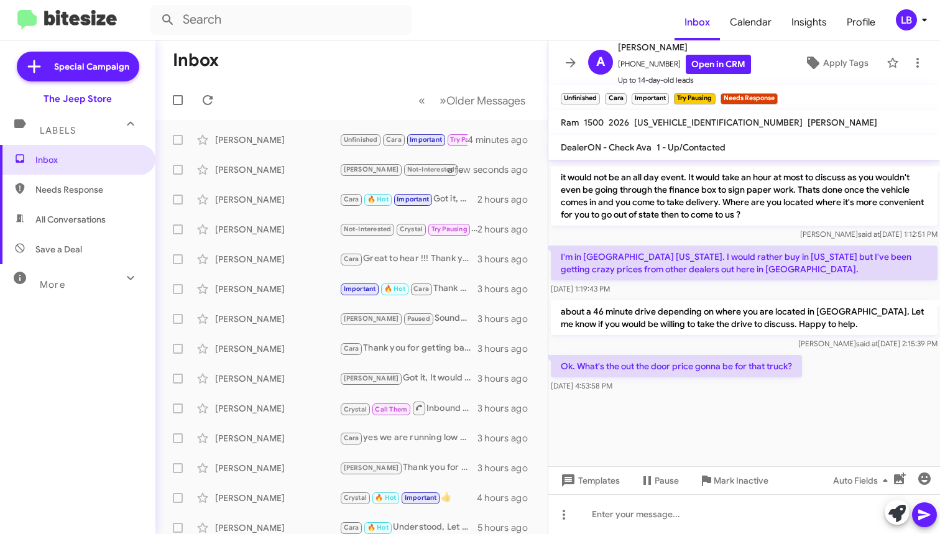
click at [106, 193] on span "Needs Response" at bounding box center [88, 189] width 106 height 12
type input "in:needs-response"
